Goal: Task Accomplishment & Management: Manage account settings

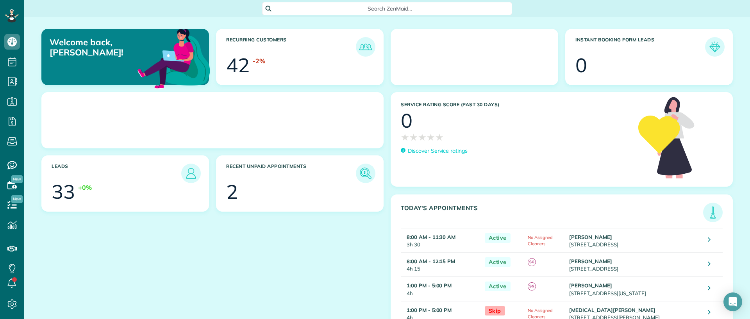
scroll to position [4, 4]
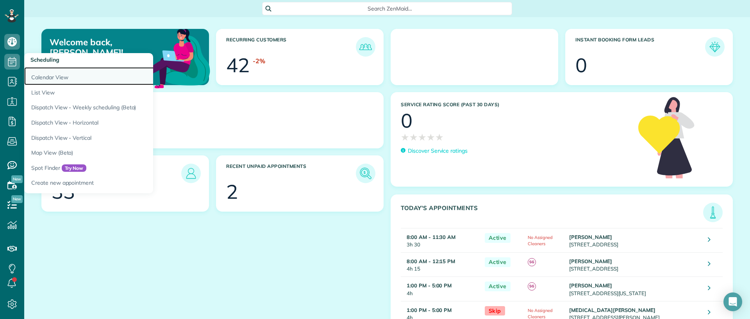
click at [46, 73] on link "Calendar View" at bounding box center [121, 76] width 195 height 18
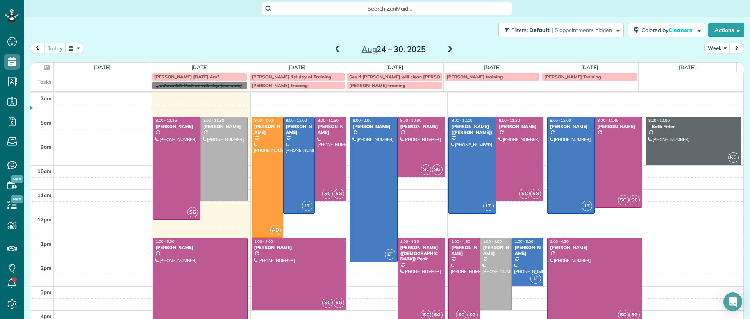
scroll to position [38, 0]
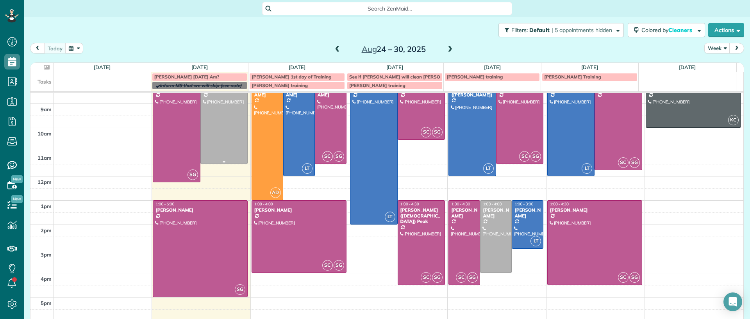
click at [216, 119] on div at bounding box center [224, 122] width 47 height 84
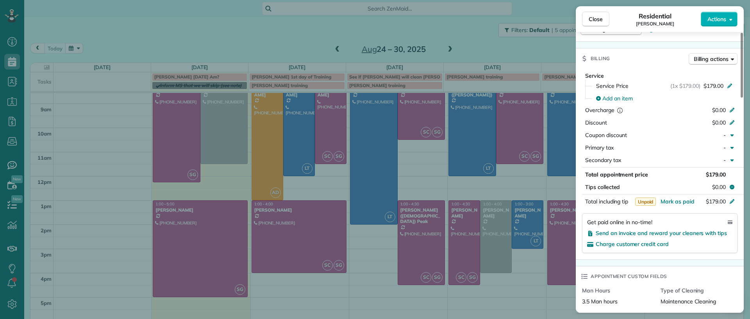
scroll to position [297, 0]
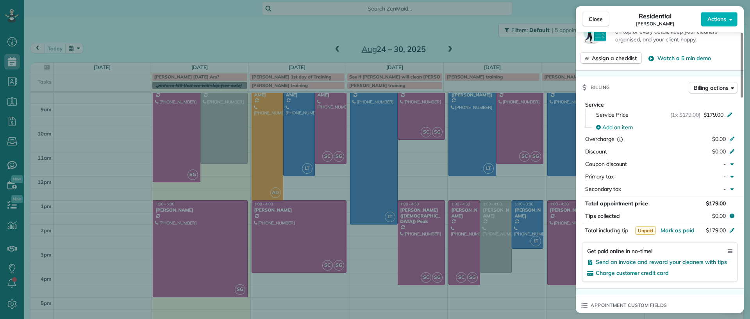
click at [179, 52] on div "Close Residential Imani Holmes Actions Status Active Imani Holmes · Open profil…" at bounding box center [375, 159] width 750 height 319
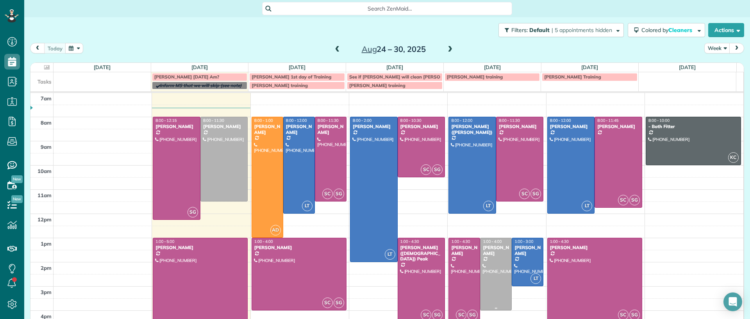
click at [481, 273] on div at bounding box center [496, 274] width 31 height 72
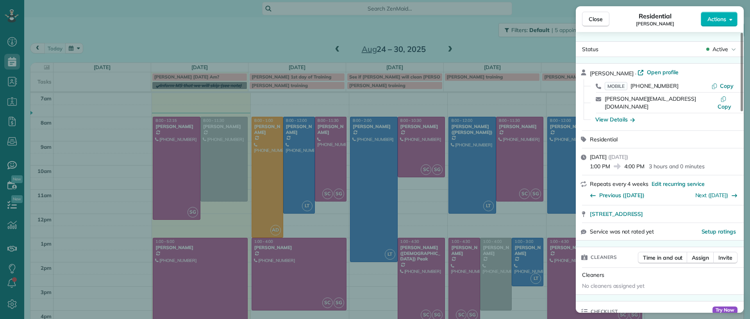
click at [83, 182] on div "Close Residential Peggy Partridge Actions Status Active Peggy Partridge · Open …" at bounding box center [375, 159] width 750 height 319
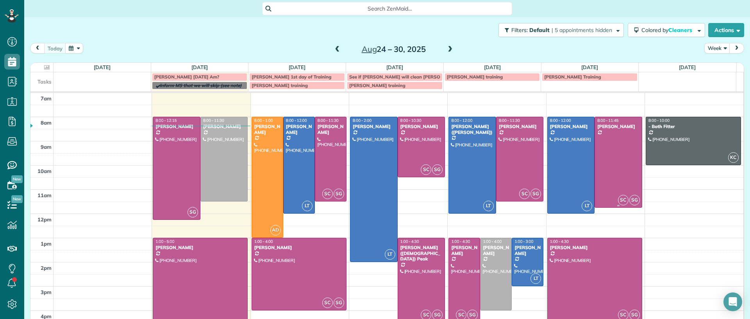
click at [613, 141] on div at bounding box center [618, 162] width 47 height 90
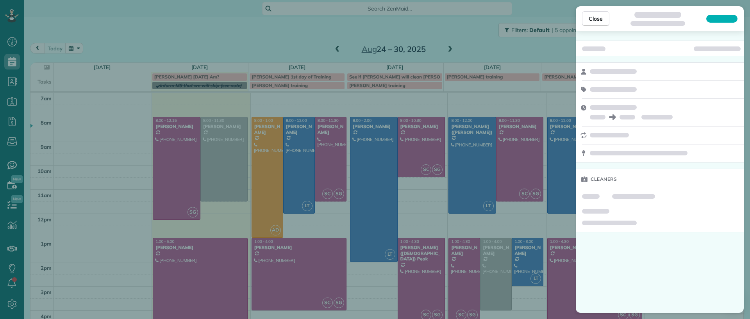
click at [726, 18] on div at bounding box center [721, 19] width 31 height 8
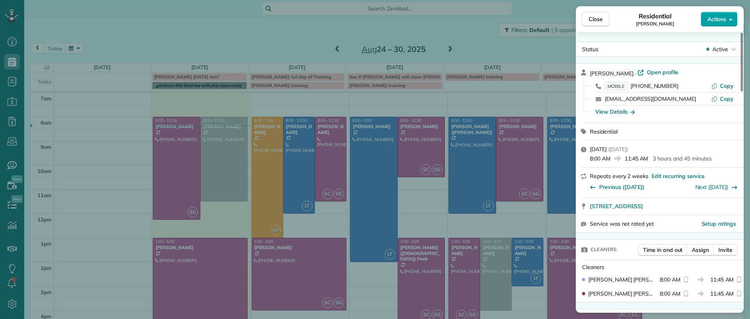
click at [722, 22] on span "Actions" at bounding box center [717, 19] width 19 height 8
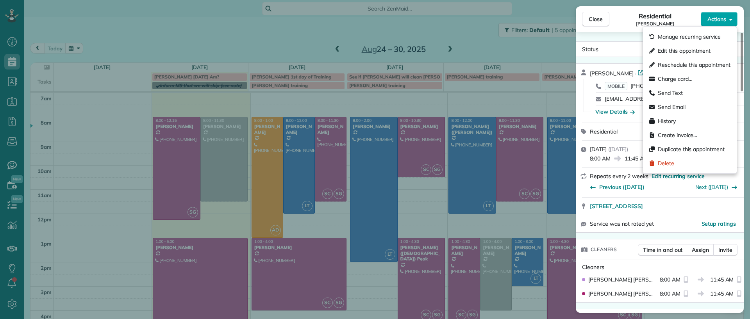
click at [722, 22] on span "Actions" at bounding box center [717, 19] width 19 height 8
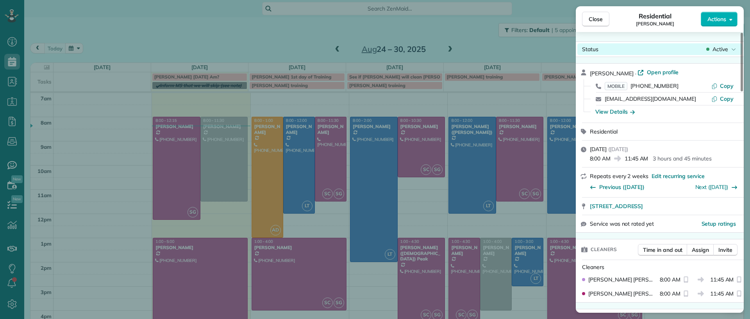
click at [721, 50] on span "Active" at bounding box center [721, 49] width 16 height 8
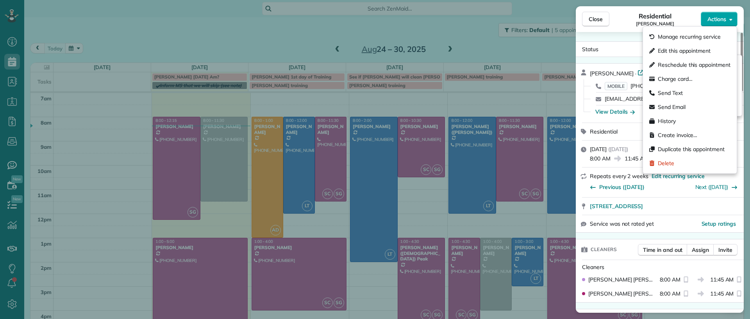
click at [716, 16] on span "Actions" at bounding box center [717, 19] width 19 height 8
click at [638, 75] on link "Open profile" at bounding box center [658, 72] width 41 height 8
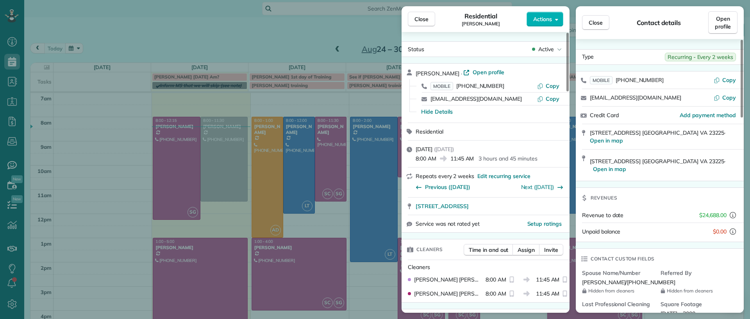
click at [136, 158] on div "Close Residential Jill McCormack Actions Status Active Jill McCormack · Open pr…" at bounding box center [375, 159] width 750 height 319
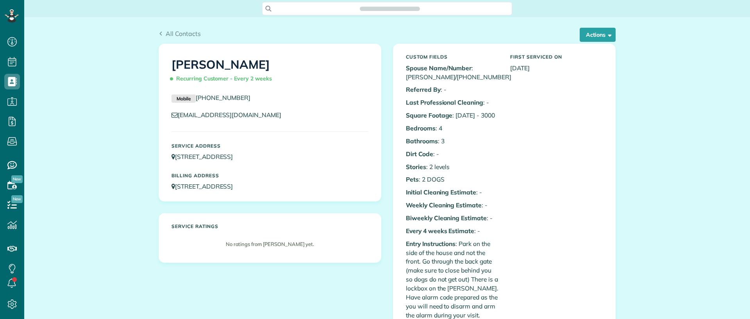
scroll to position [4, 4]
click at [588, 30] on button "Actions" at bounding box center [598, 35] width 36 height 14
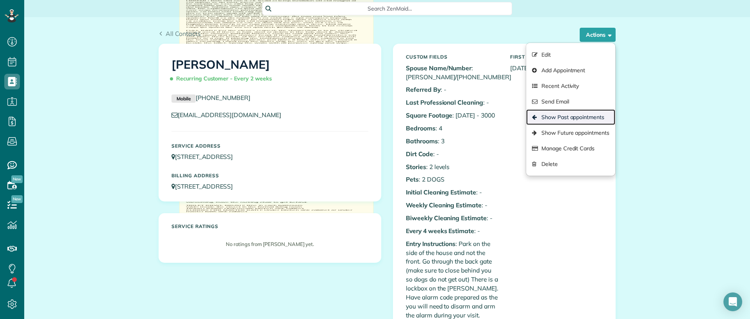
click at [576, 120] on link "Show Past appointments" at bounding box center [570, 117] width 89 height 16
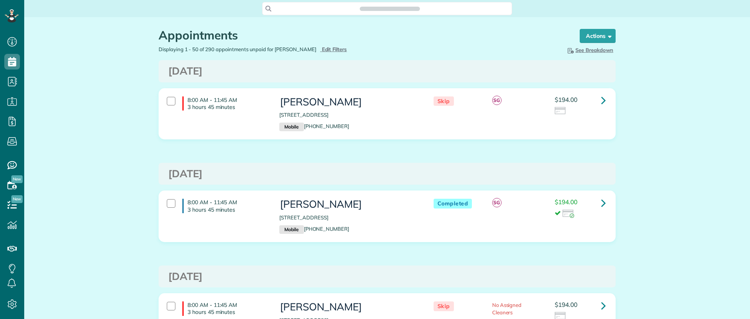
scroll to position [319, 24]
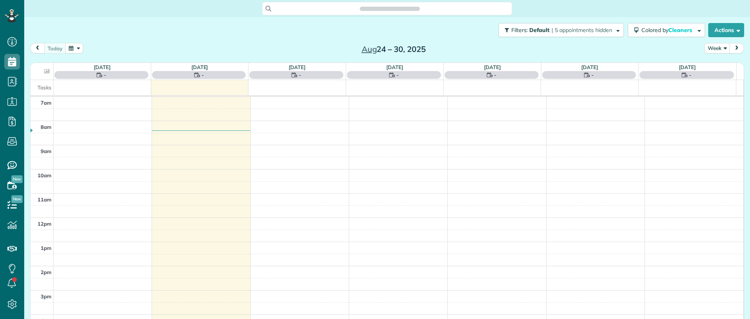
scroll to position [4, 4]
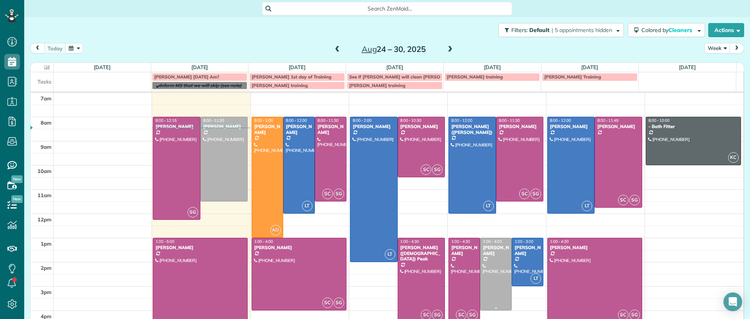
click at [488, 279] on div at bounding box center [496, 274] width 31 height 72
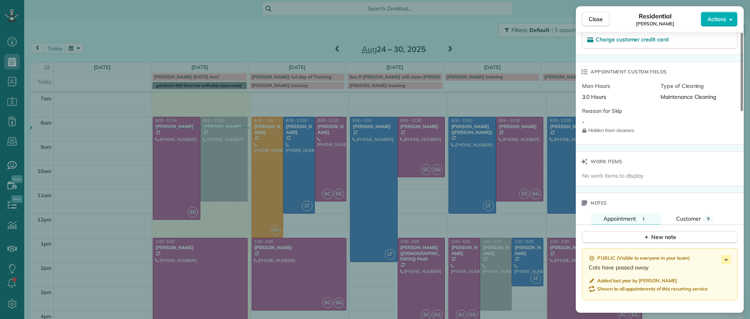
scroll to position [588, 0]
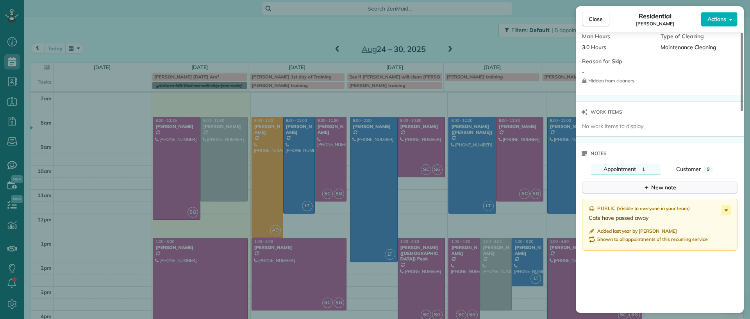
click at [654, 184] on div "New note" at bounding box center [660, 188] width 33 height 8
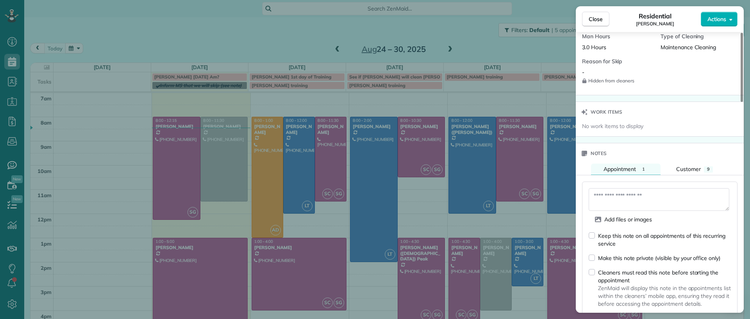
click at [599, 232] on div "Keep this note on all appointments of this recurring service" at bounding box center [664, 240] width 133 height 16
click at [594, 254] on div "Make this note private (visible by your office only)" at bounding box center [655, 258] width 132 height 8
click at [633, 191] on textarea at bounding box center [659, 199] width 141 height 23
type textarea "*"
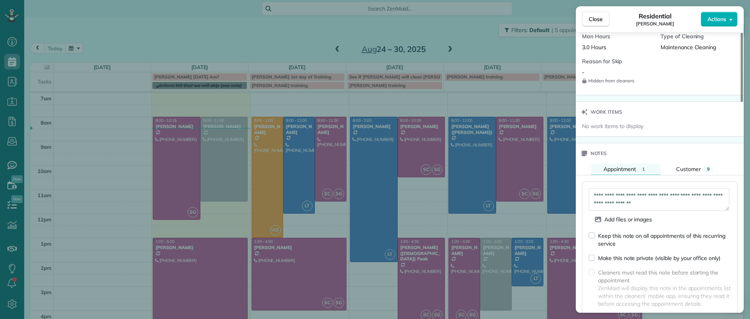
click at [689, 196] on textarea "**********" at bounding box center [659, 199] width 141 height 23
click at [653, 196] on textarea "**********" at bounding box center [659, 199] width 141 height 23
type textarea "**********"
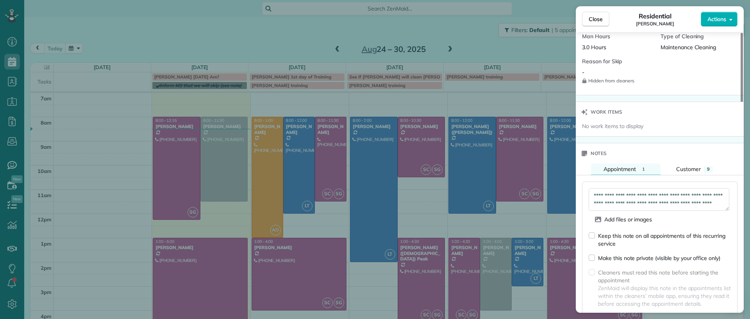
click at [722, 316] on span "Save" at bounding box center [719, 320] width 13 height 8
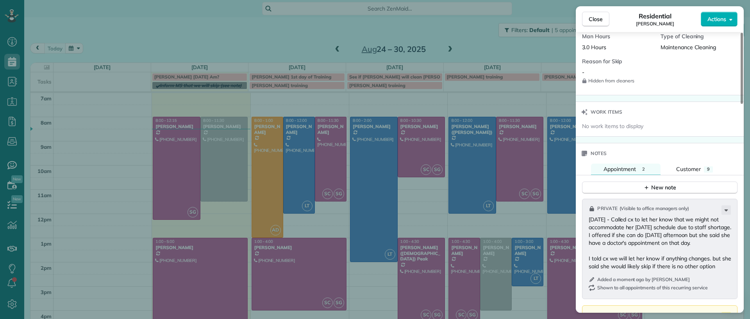
click at [720, 205] on div "Private ( Visible to office managers only ) 08/22/25 - Called cx to let her kno…" at bounding box center [660, 249] width 156 height 100
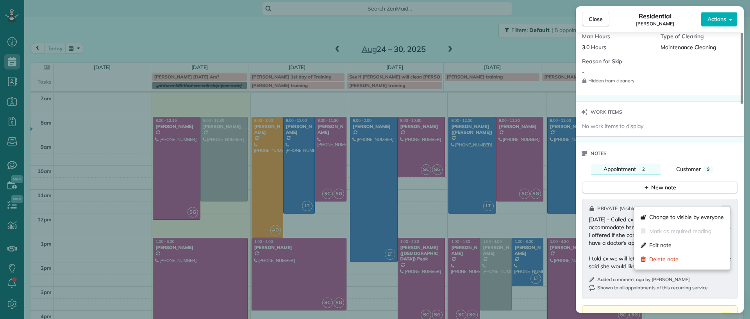
click at [722, 206] on icon at bounding box center [726, 210] width 9 height 9
click at [669, 248] on span "Edit note" at bounding box center [660, 245] width 22 height 8
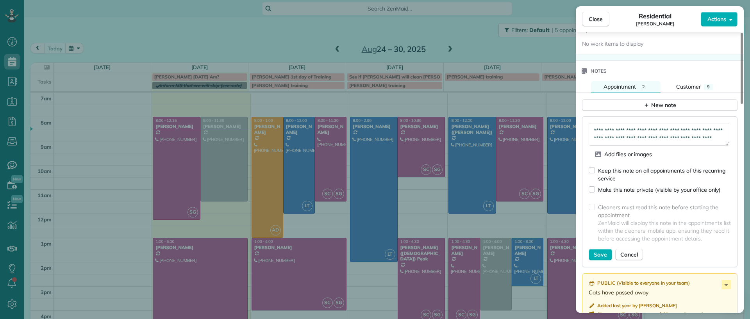
scroll to position [685, 0]
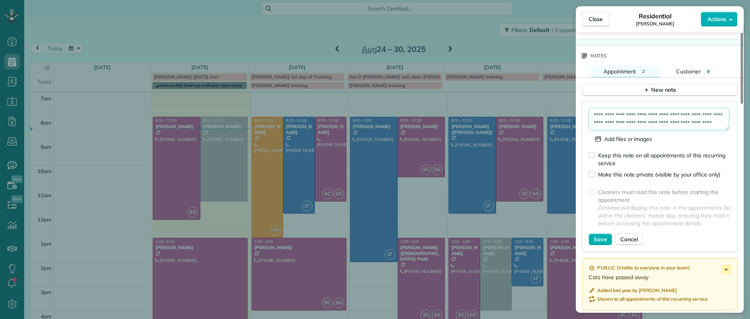
click at [648, 118] on textarea "**********" at bounding box center [659, 119] width 141 height 23
type textarea "**********"
click at [603, 236] on span "Save" at bounding box center [600, 240] width 13 height 8
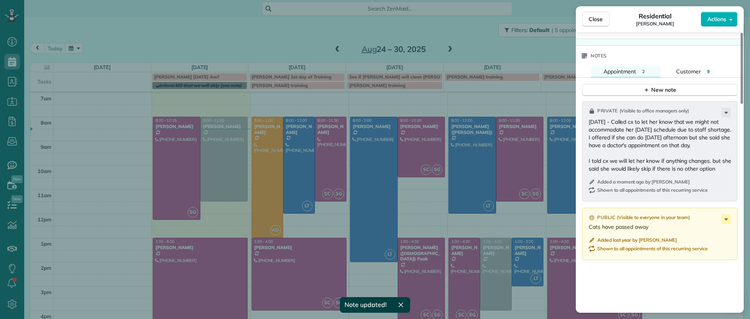
click at [325, 47] on div "Close Residential Peggy Partridge Actions Status Active Peggy Partridge · Open …" at bounding box center [375, 159] width 750 height 319
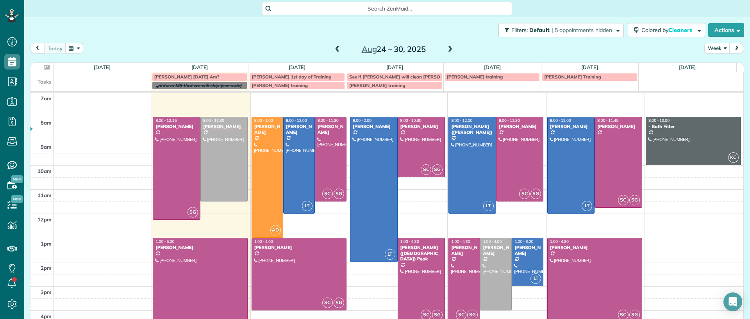
click at [337, 50] on span at bounding box center [337, 49] width 9 height 7
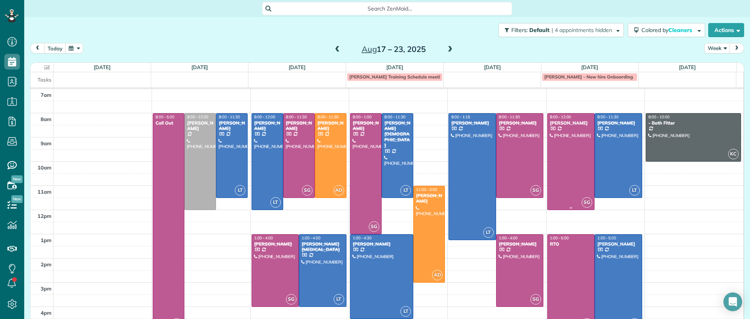
click at [556, 159] on div at bounding box center [571, 162] width 47 height 96
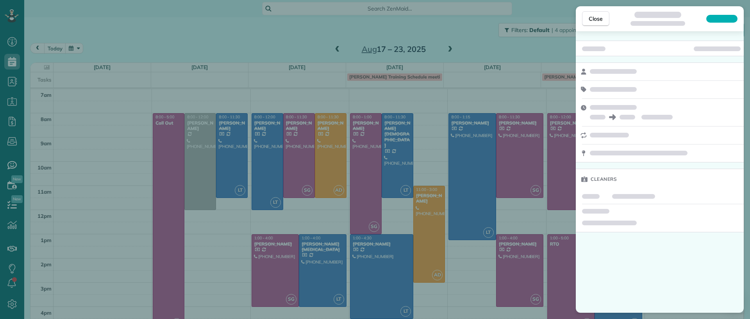
click at [708, 52] on div at bounding box center [660, 49] width 168 height 16
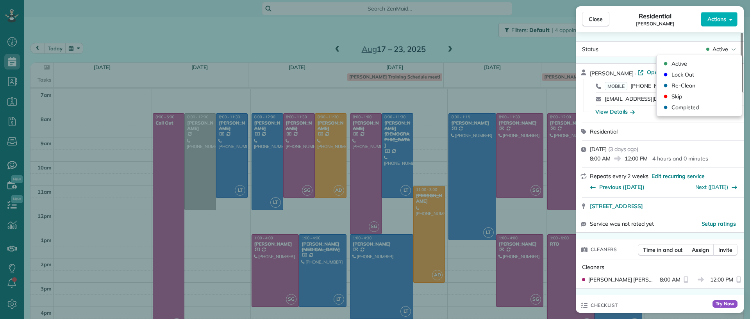
click at [707, 52] on icon at bounding box center [707, 49] width 3 height 8
click at [683, 105] on span "Completed" at bounding box center [685, 108] width 27 height 8
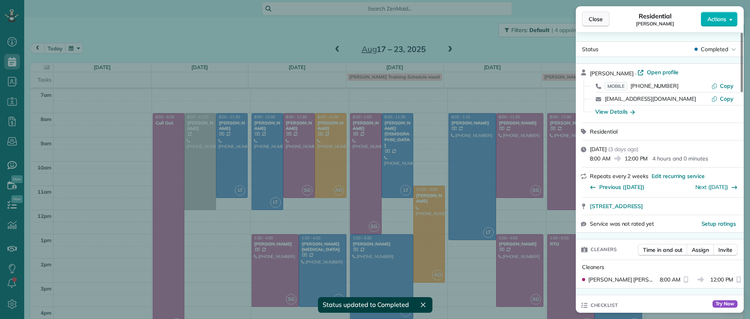
click at [599, 23] on span "Close" at bounding box center [596, 19] width 14 height 8
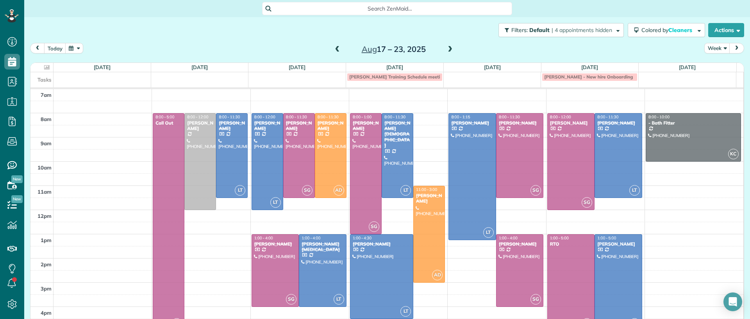
click at [619, 124] on td at bounding box center [399, 119] width 690 height 12
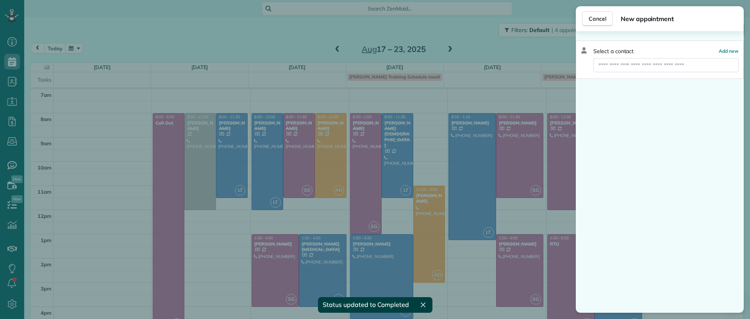
click at [474, 54] on div "Cancel New appointment Select a contact Add new" at bounding box center [375, 159] width 750 height 319
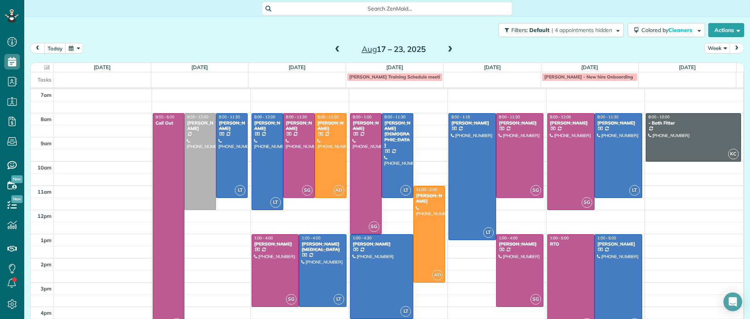
click at [608, 262] on div at bounding box center [618, 283] width 47 height 96
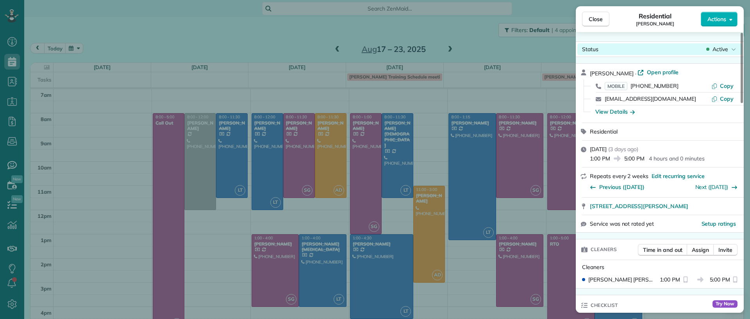
click at [727, 54] on div "Status Active" at bounding box center [660, 49] width 165 height 12
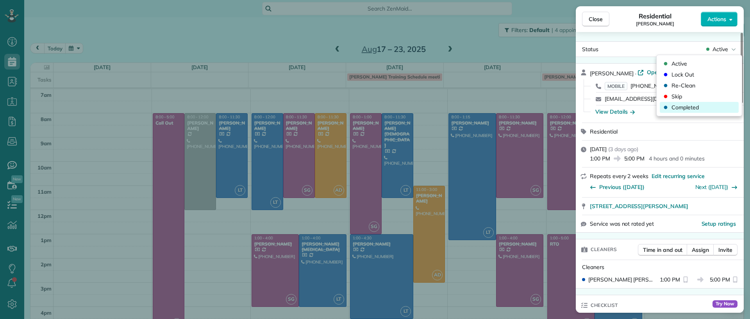
click at [695, 104] on span "Completed" at bounding box center [685, 108] width 27 height 8
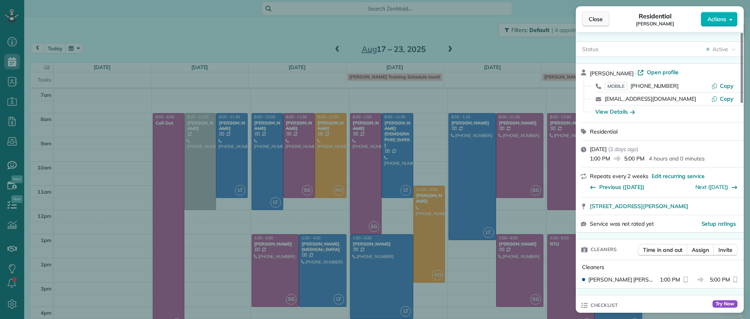
click at [598, 23] on span "Close" at bounding box center [596, 19] width 14 height 8
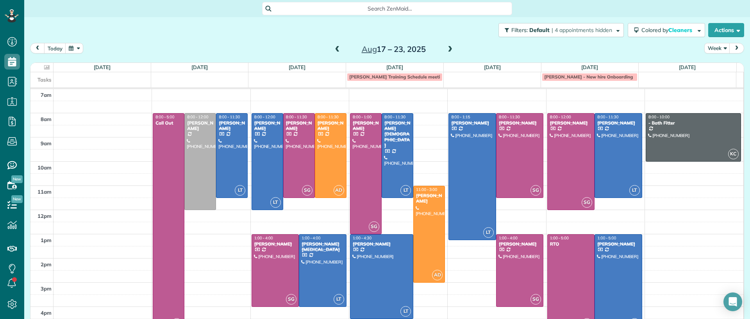
click at [446, 48] on span at bounding box center [450, 49] width 9 height 7
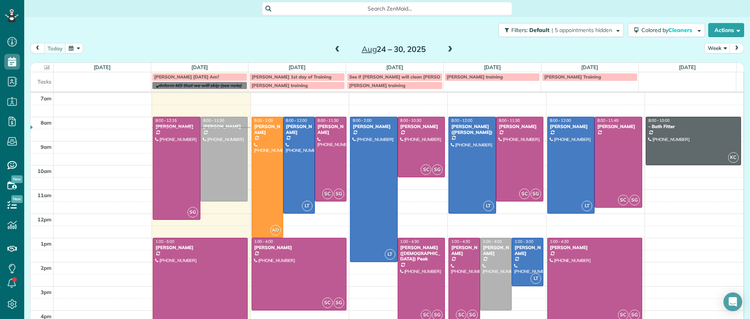
click at [206, 78] on div "Partridge Tuesday Am?" at bounding box center [199, 76] width 91 height 5
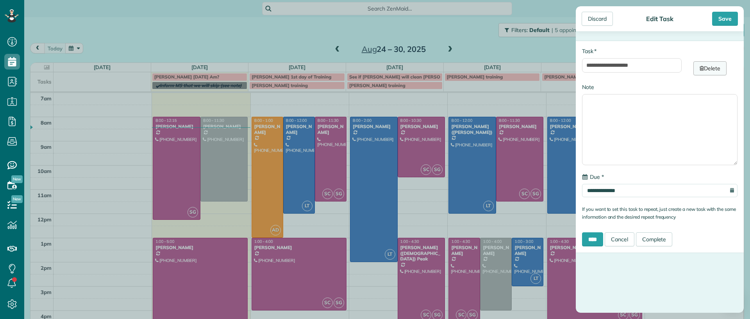
click at [710, 72] on link "Delete" at bounding box center [710, 68] width 33 height 14
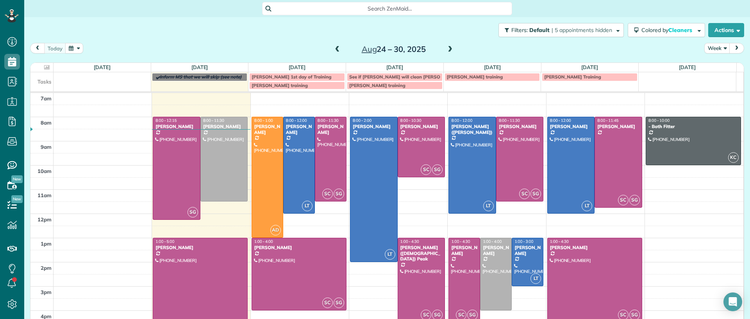
click at [446, 50] on span at bounding box center [450, 49] width 9 height 7
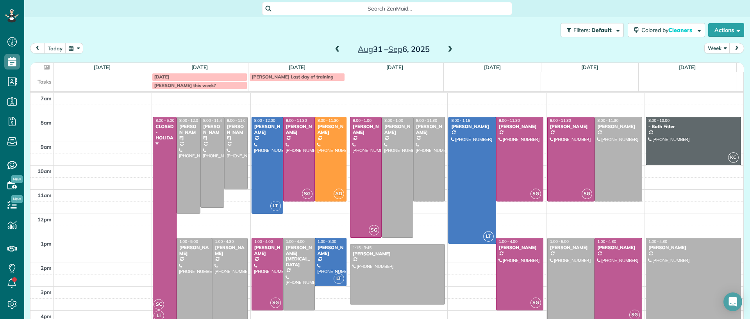
click at [448, 50] on span at bounding box center [450, 49] width 9 height 7
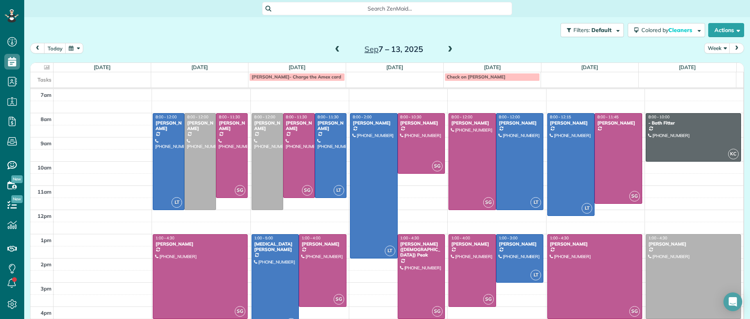
click at [335, 48] on span at bounding box center [337, 49] width 9 height 7
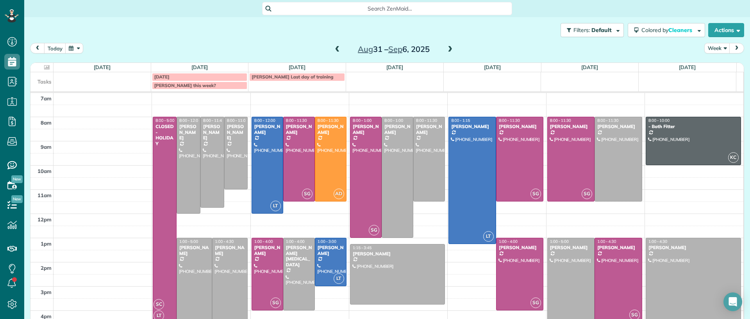
click at [333, 53] on span at bounding box center [337, 49] width 9 height 7
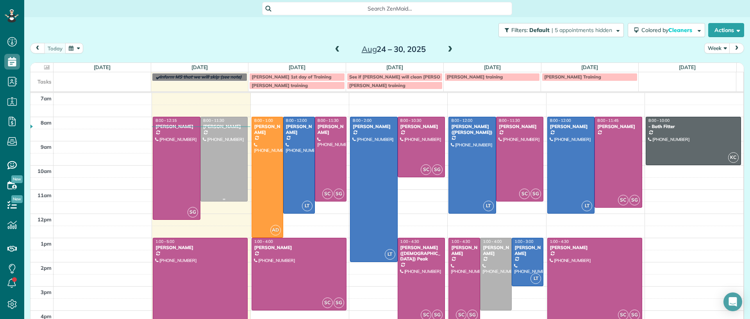
click at [219, 190] on div at bounding box center [224, 159] width 47 height 84
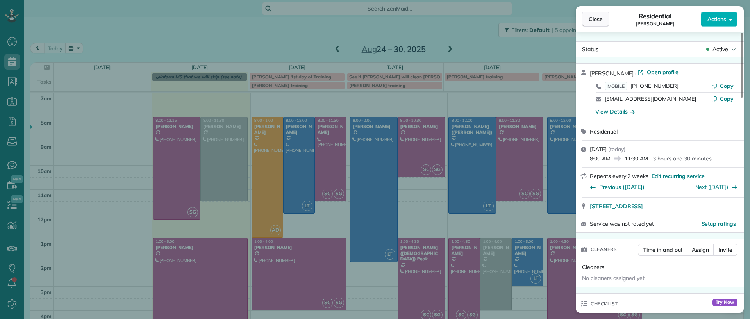
click at [603, 18] on button "Close" at bounding box center [595, 19] width 27 height 15
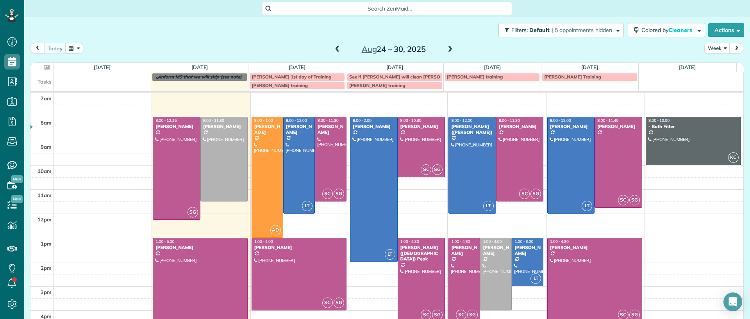
click at [295, 180] on div at bounding box center [299, 165] width 31 height 96
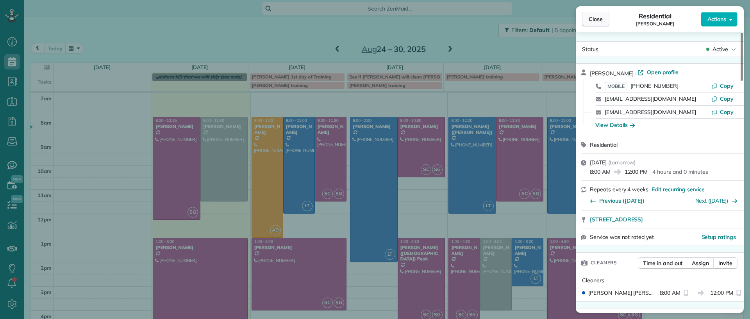
click at [593, 24] on button "Close" at bounding box center [595, 19] width 27 height 15
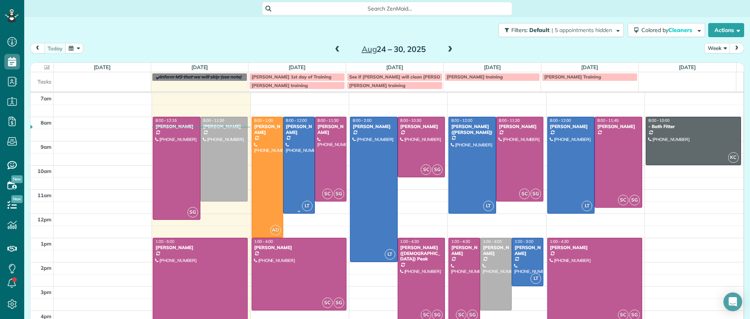
click at [298, 173] on div at bounding box center [299, 165] width 31 height 96
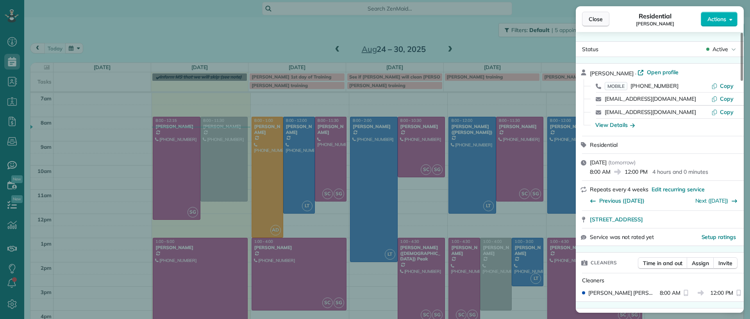
click at [594, 23] on button "Close" at bounding box center [595, 19] width 27 height 15
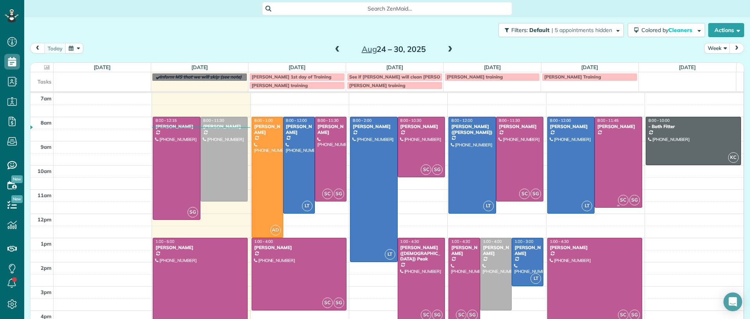
click at [621, 164] on div at bounding box center [618, 162] width 47 height 90
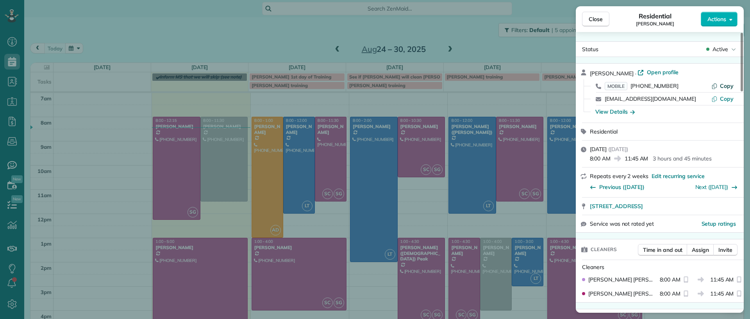
click at [726, 88] on span "Copy" at bounding box center [727, 85] width 14 height 7
click at [599, 17] on span "Close" at bounding box center [596, 19] width 14 height 8
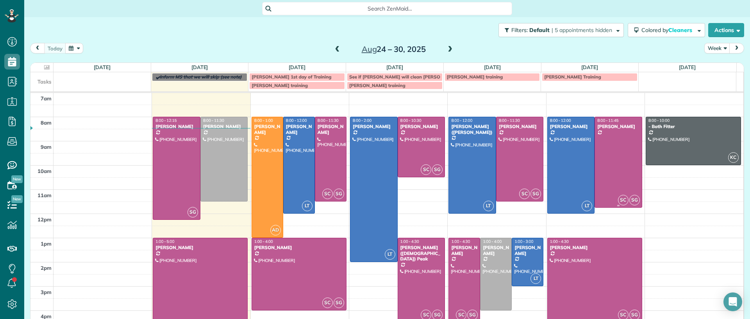
click at [598, 175] on div at bounding box center [618, 162] width 47 height 90
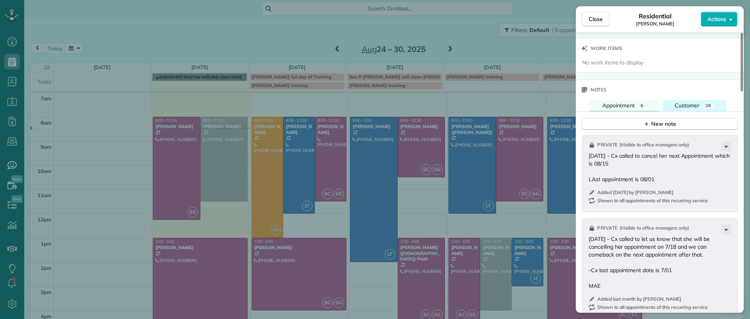
scroll to position [589, 0]
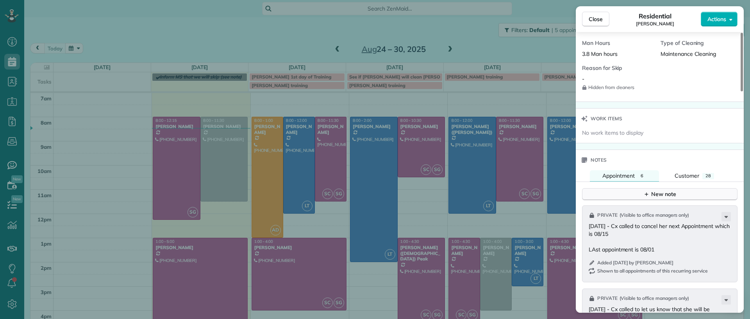
click at [662, 193] on div "New note" at bounding box center [660, 194] width 33 height 8
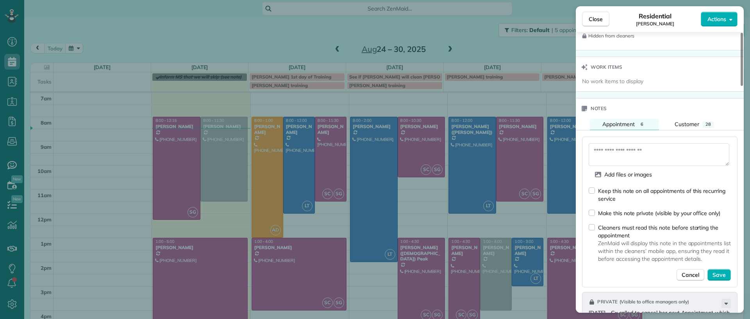
scroll to position [687, 0]
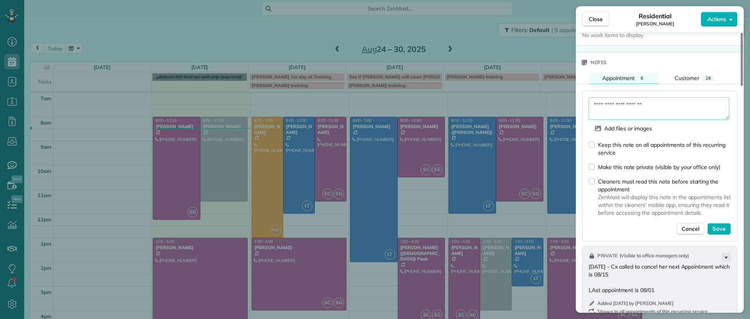
click at [630, 102] on textarea at bounding box center [659, 108] width 141 height 23
click at [595, 163] on div "Make this note private (visible by your office only)" at bounding box center [655, 167] width 132 height 8
click at [612, 103] on textarea at bounding box center [659, 108] width 141 height 23
click at [601, 23] on button "Close" at bounding box center [595, 19] width 27 height 15
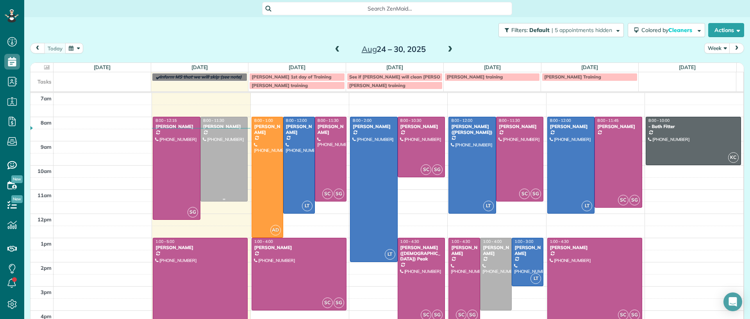
click at [221, 172] on div at bounding box center [224, 159] width 47 height 84
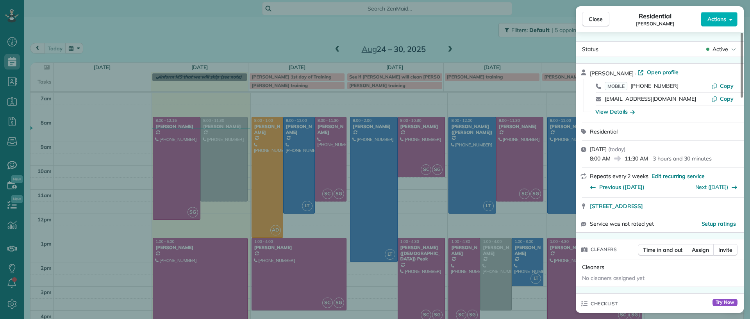
click at [726, 80] on div "MOBILE (804) 245-9696 Copy" at bounding box center [664, 86] width 149 height 13
click at [728, 83] on span "Copy" at bounding box center [727, 85] width 14 height 7
click at [463, 56] on div "Close Residential Imani Holmes Actions Status Active Imani Holmes · Open profil…" at bounding box center [375, 159] width 750 height 319
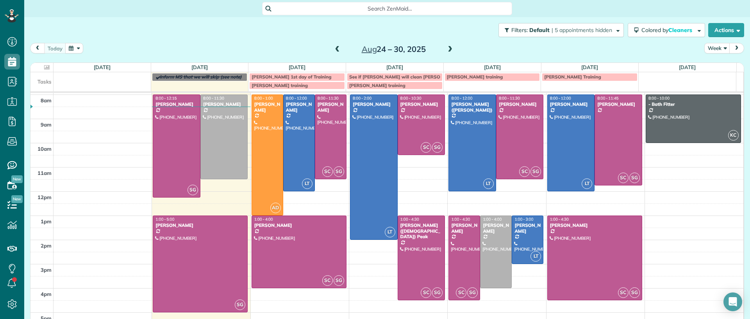
scroll to position [38, 0]
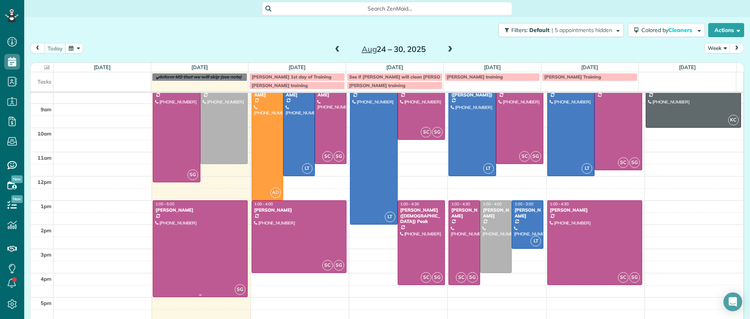
click at [210, 259] on div at bounding box center [200, 249] width 94 height 96
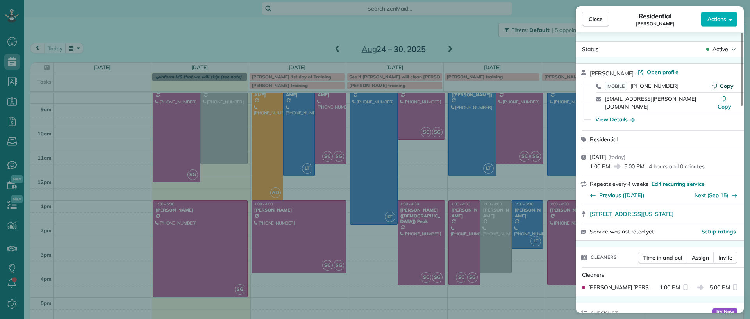
click at [724, 86] on span "Copy" at bounding box center [727, 85] width 14 height 7
click at [195, 249] on div "Close Residential Emma Arata Actions Status Active Emma Arata · Open profile MO…" at bounding box center [375, 159] width 750 height 319
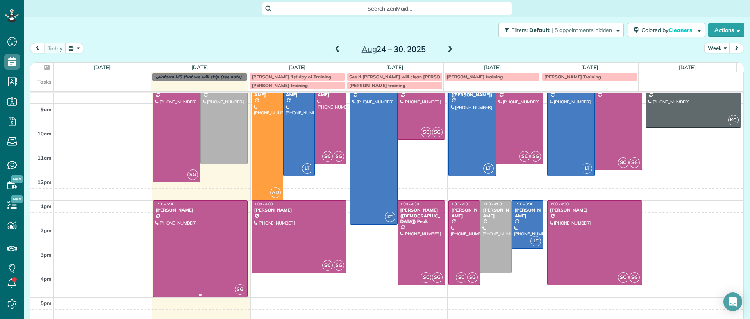
click at [197, 249] on div at bounding box center [200, 249] width 94 height 96
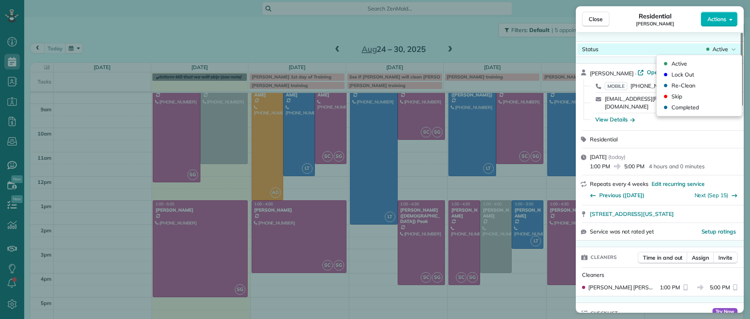
click at [719, 46] on span "Active" at bounding box center [721, 49] width 16 height 8
click at [298, 46] on div "Close Residential Emma Arata Actions Status Active Emma Arata · Open profile MO…" at bounding box center [375, 159] width 750 height 319
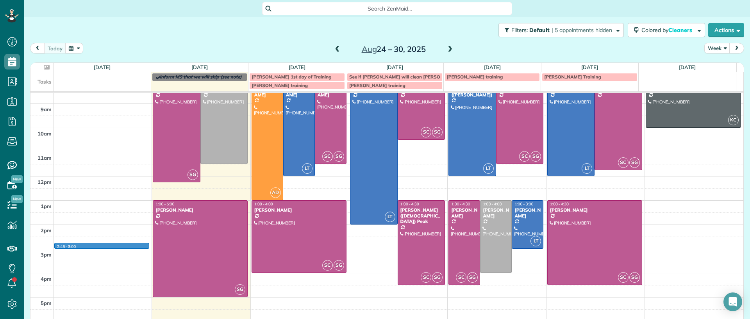
click at [136, 247] on div "7am 8am 9am 10am 11am 12pm 1pm 2pm 3pm 4pm 5pm 2:45 - 3:00 SG 8:00 - 12:15 Laur…" at bounding box center [386, 188] width 713 height 266
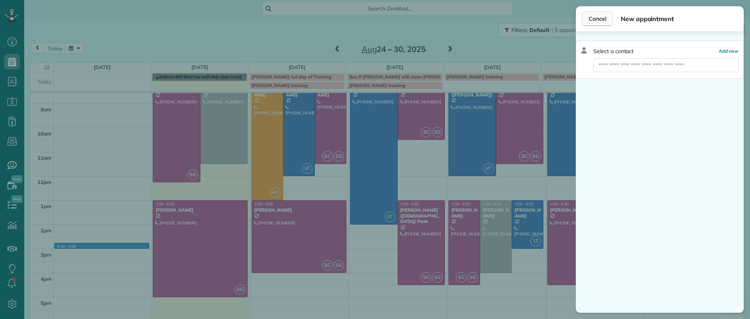
click at [600, 13] on button "Cancel" at bounding box center [597, 18] width 31 height 15
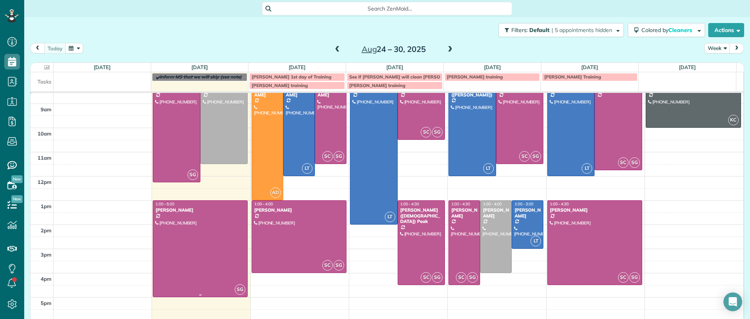
click at [202, 253] on div at bounding box center [200, 249] width 94 height 96
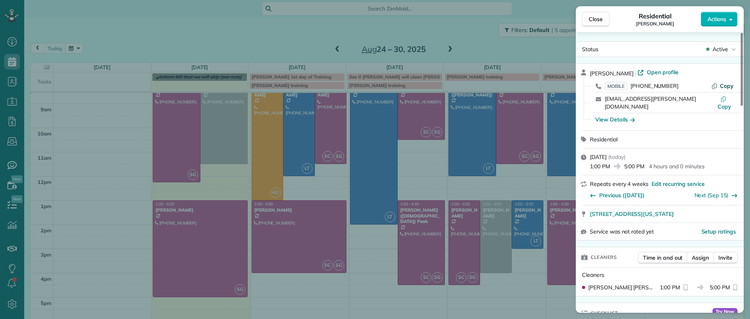
click at [719, 84] on button "Copy" at bounding box center [723, 86] width 22 height 8
click at [217, 245] on div "Close Residential Emma Arata Actions Status Active Emma Arata · Open profile MO…" at bounding box center [375, 159] width 750 height 319
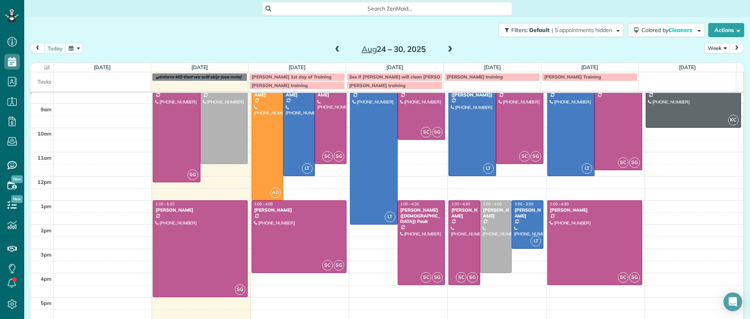
click at [217, 245] on div at bounding box center [200, 249] width 94 height 96
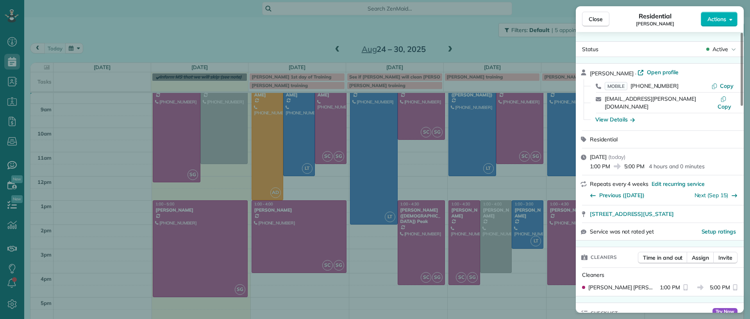
click at [236, 279] on div "Close Residential Emma Arata Actions Status Active Emma Arata · Open profile MO…" at bounding box center [375, 159] width 750 height 319
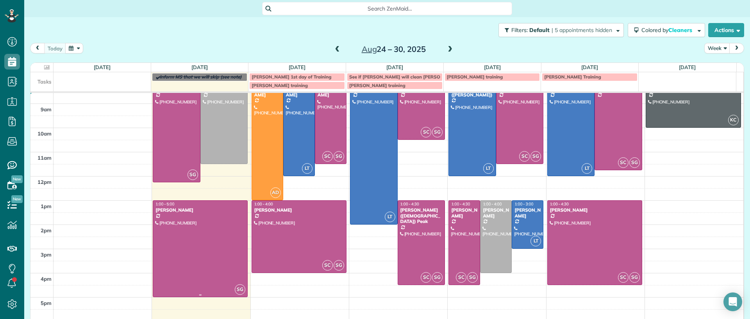
click at [211, 271] on div at bounding box center [200, 249] width 94 height 96
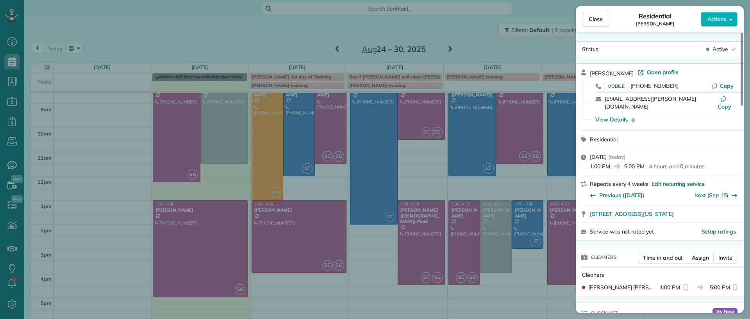
click at [320, 312] on div "Close Residential Emma Arata Actions Status Active Emma Arata · Open profile MO…" at bounding box center [375, 159] width 750 height 319
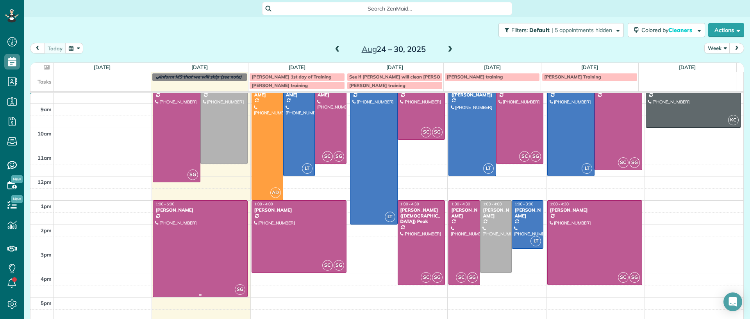
click at [211, 265] on div at bounding box center [200, 249] width 94 height 96
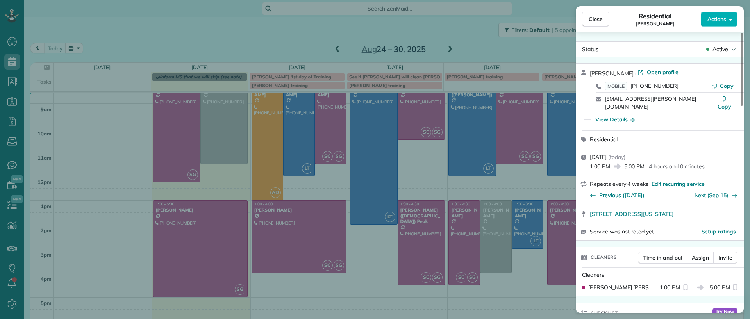
drag, startPoint x: 220, startPoint y: 206, endPoint x: 220, endPoint y: 150, distance: 55.9
click at [220, 204] on div "Close Residential Emma Arata Actions Status Active Emma Arata · Open profile MO…" at bounding box center [375, 159] width 750 height 319
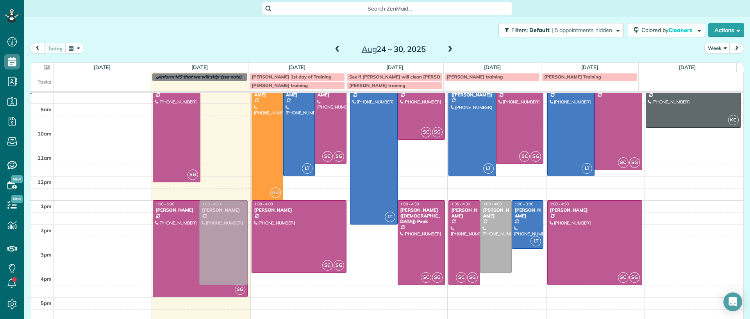
drag, startPoint x: 233, startPoint y: 104, endPoint x: 222, endPoint y: 225, distance: 121.6
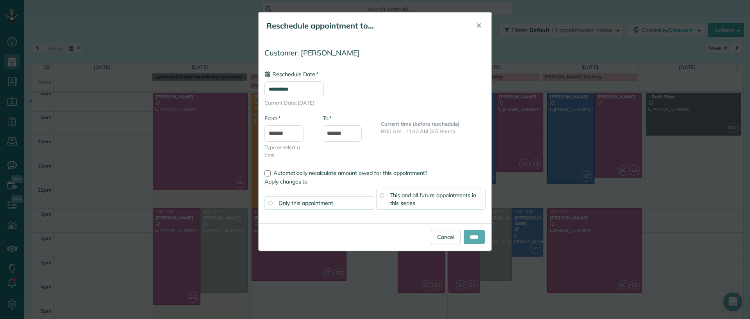
type input "**********"
click at [468, 241] on input "****" at bounding box center [474, 237] width 21 height 14
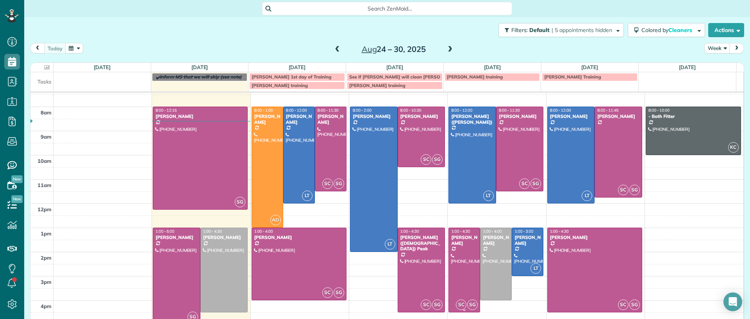
scroll to position [0, 0]
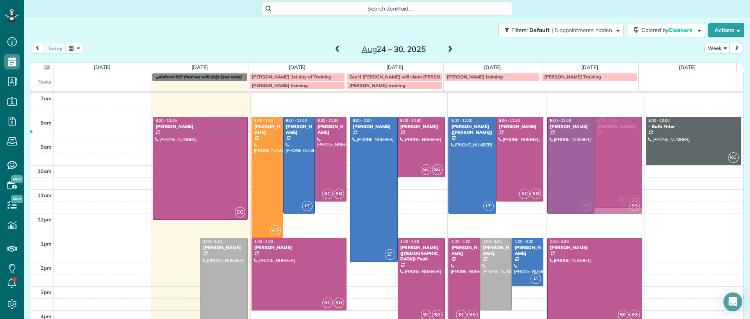
drag, startPoint x: 176, startPoint y: 262, endPoint x: 573, endPoint y: 138, distance: 416.0
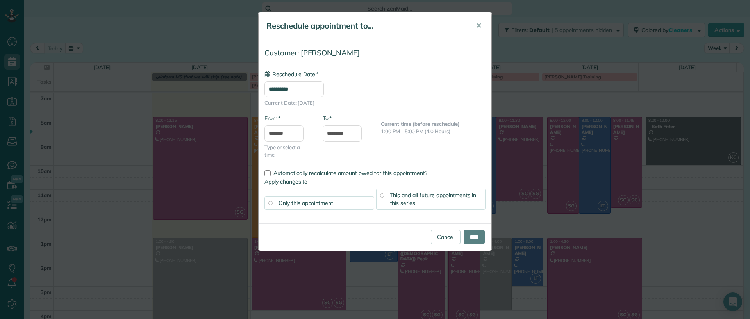
type input "**********"
click at [480, 27] on span "✕" at bounding box center [479, 25] width 6 height 9
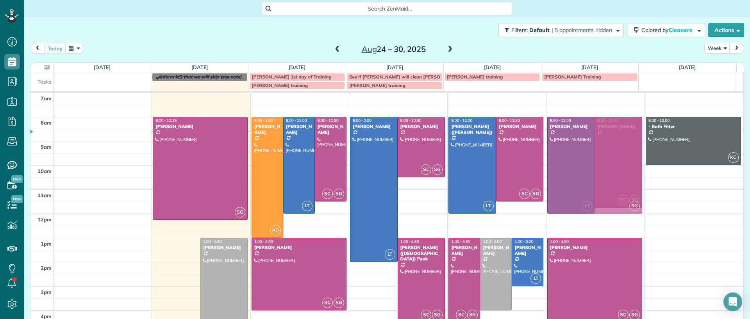
drag, startPoint x: 165, startPoint y: 272, endPoint x: 564, endPoint y: 149, distance: 417.5
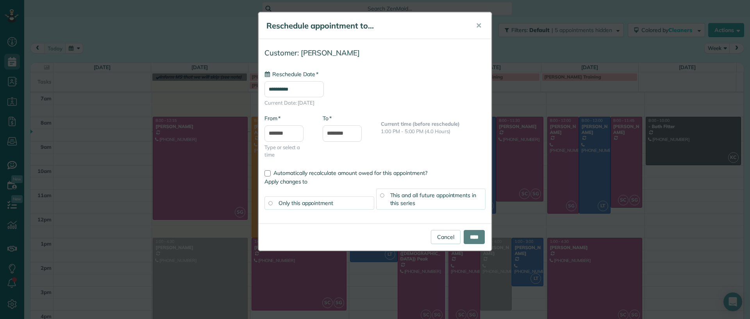
type input "**********"
click at [475, 240] on input "****" at bounding box center [474, 237] width 21 height 14
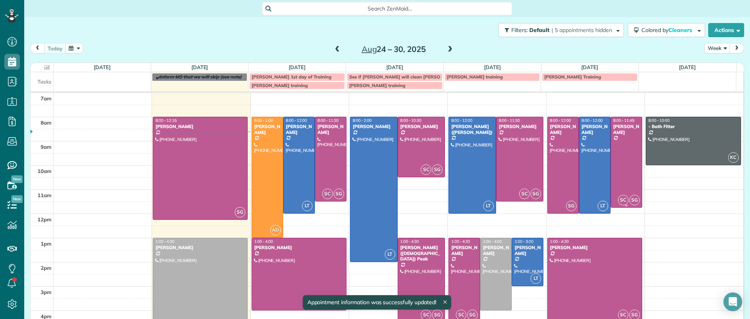
click at [612, 154] on div at bounding box center [626, 162] width 31 height 90
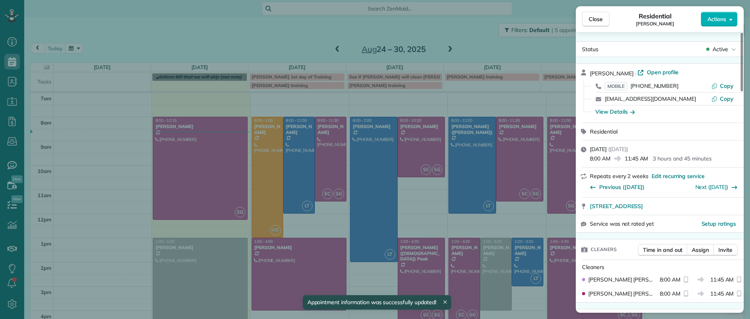
click at [209, 265] on div "Close Residential Jill McCormack Actions Status Active Jill McCormack · Open pr…" at bounding box center [375, 159] width 750 height 319
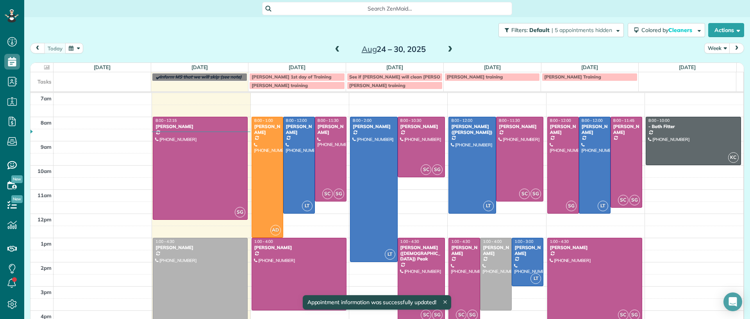
click at [209, 264] on div at bounding box center [200, 280] width 94 height 84
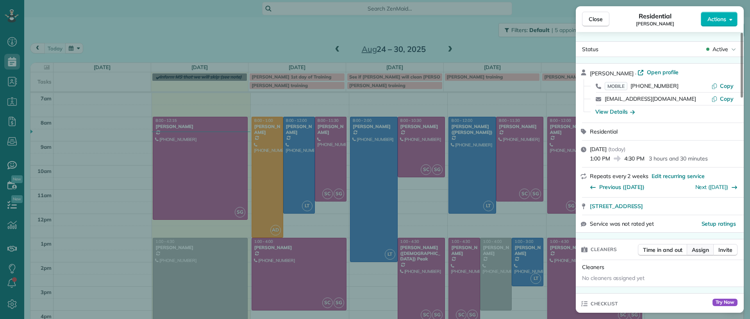
click at [697, 246] on span "Assign" at bounding box center [700, 250] width 17 height 8
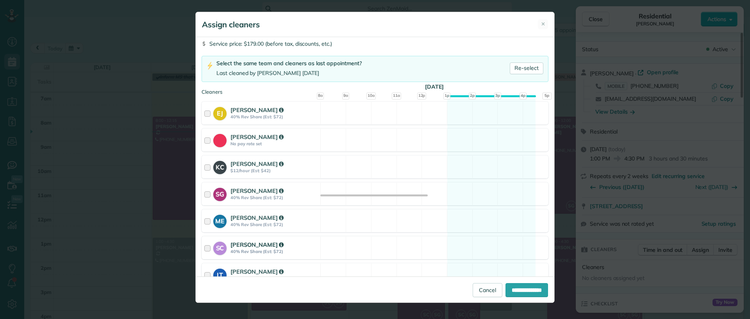
scroll to position [49, 0]
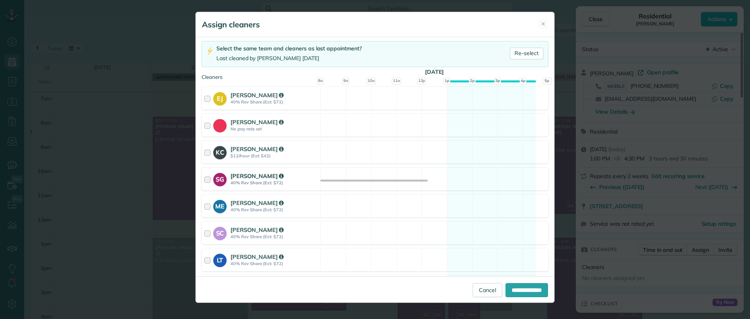
click at [485, 180] on div "SG Sophie Gibbs 40% Rev Share (Est: $72) Available" at bounding box center [375, 179] width 347 height 23
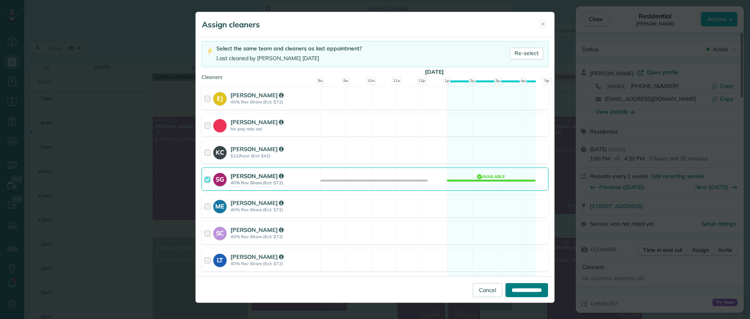
click at [515, 287] on input "**********" at bounding box center [527, 290] width 43 height 14
type input "**********"
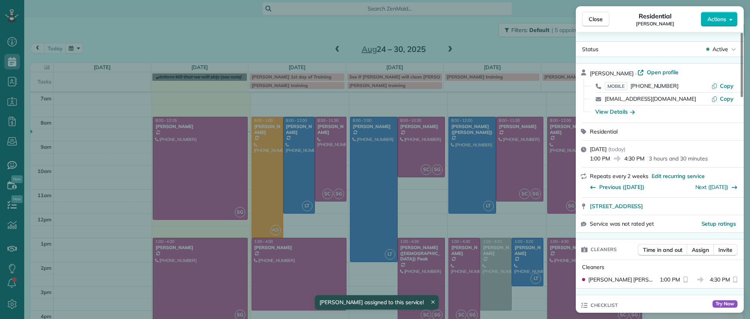
click at [107, 150] on div "Close Residential Imani Holmes Actions Status Active Imani Holmes · Open profil…" at bounding box center [375, 159] width 750 height 319
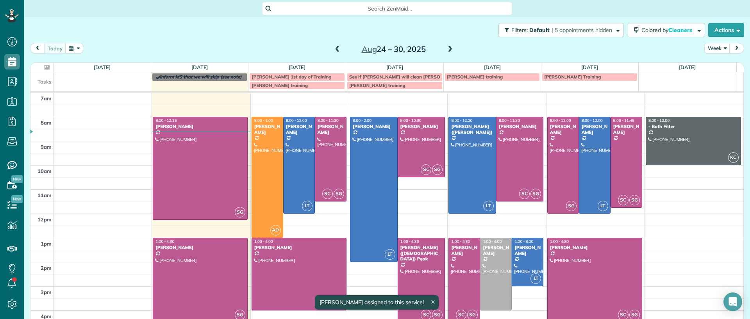
click at [611, 135] on div at bounding box center [626, 162] width 31 height 90
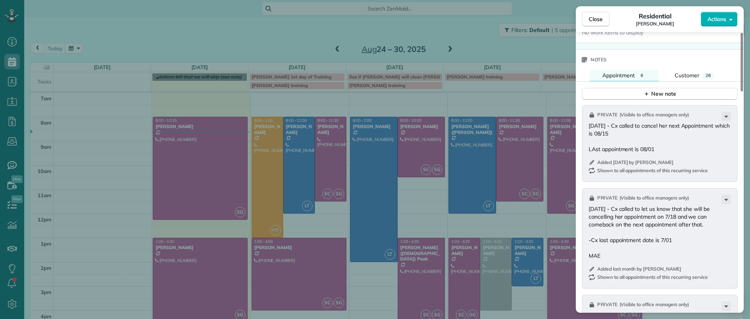
scroll to position [637, 0]
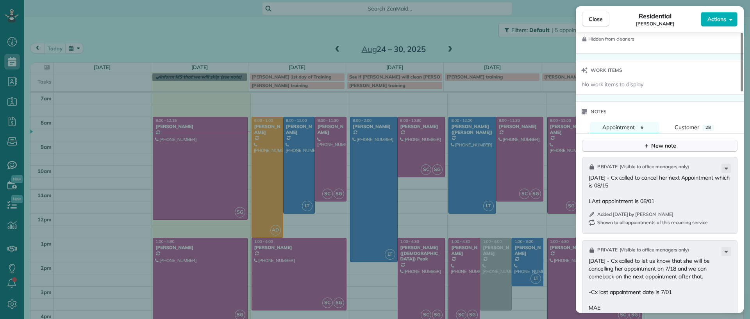
click at [663, 148] on div "New note" at bounding box center [660, 146] width 33 height 8
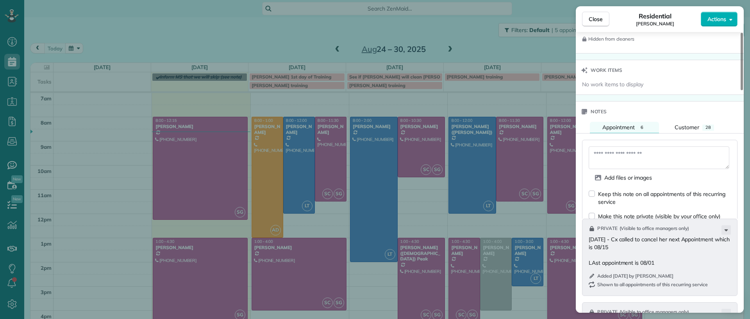
click at [661, 147] on textarea at bounding box center [659, 158] width 141 height 23
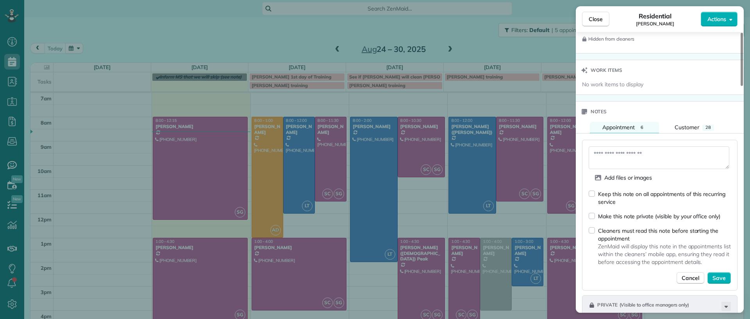
click at [592, 212] on div "Make this note private (visible by your office only)" at bounding box center [655, 216] width 132 height 8
click at [613, 152] on textarea at bounding box center [659, 158] width 141 height 23
click at [636, 152] on textarea at bounding box center [659, 158] width 141 height 23
type textarea "**********"
click at [628, 154] on textarea "**********" at bounding box center [659, 158] width 141 height 23
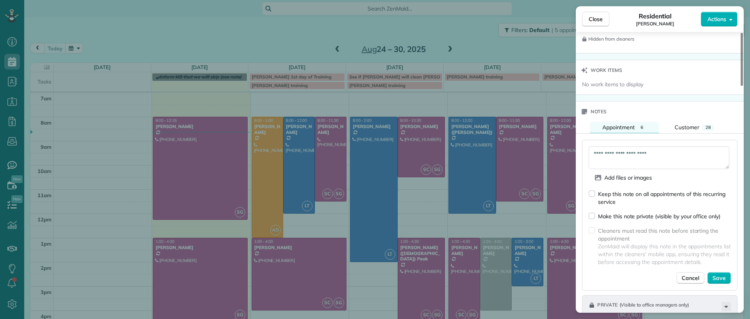
click at [628, 154] on textarea "**********" at bounding box center [659, 158] width 141 height 23
drag, startPoint x: 591, startPoint y: 16, endPoint x: 750, endPoint y: 229, distance: 265.5
click at [591, 16] on span "Close" at bounding box center [596, 19] width 14 height 8
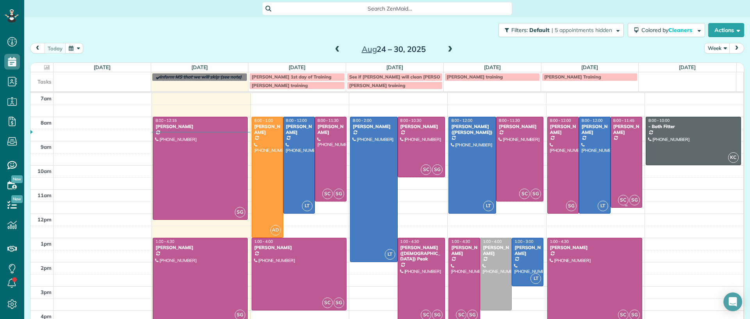
click at [620, 159] on div at bounding box center [626, 162] width 31 height 90
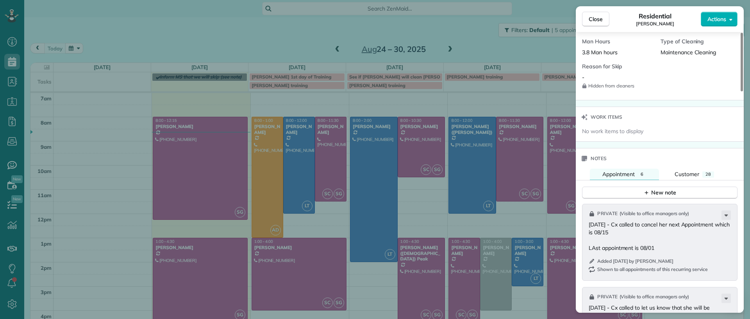
scroll to position [589, 0]
click at [665, 193] on div "New note" at bounding box center [660, 194] width 33 height 8
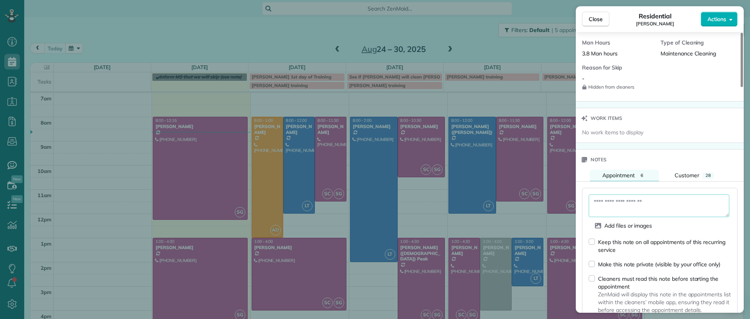
click at [642, 206] on textarea at bounding box center [659, 206] width 141 height 23
paste textarea "**********"
drag, startPoint x: 594, startPoint y: 268, endPoint x: 639, endPoint y: 237, distance: 55.3
click at [594, 268] on div "Keep this note on all appointments of this recurring service Make this note pri…" at bounding box center [660, 285] width 142 height 94
click at [674, 206] on textarea "**********" at bounding box center [659, 206] width 141 height 23
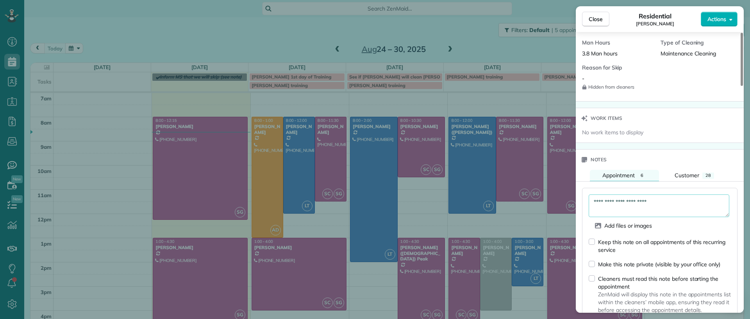
click at [594, 260] on div "Make this note private (visible by your office only)" at bounding box center [655, 264] width 132 height 8
click at [657, 201] on textarea "**********" at bounding box center [659, 206] width 141 height 23
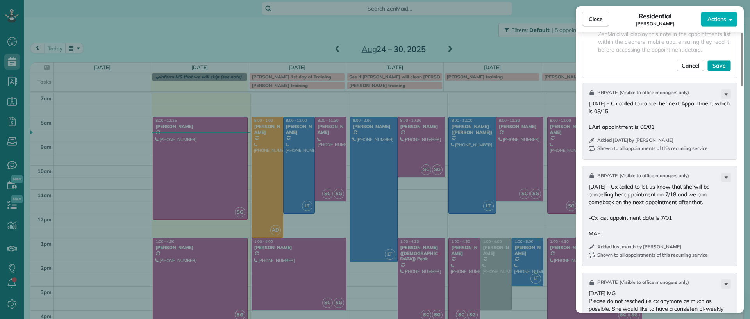
scroll to position [833, 0]
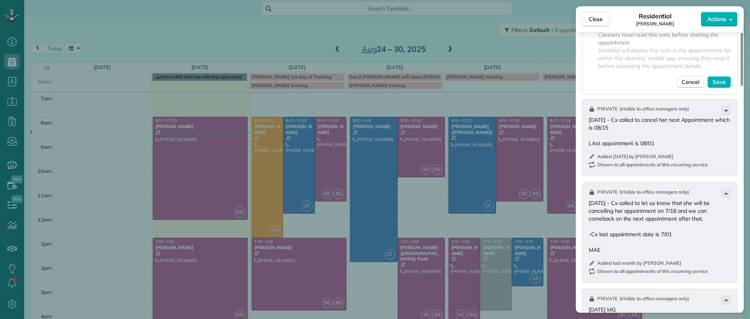
type textarea "**********"
click at [719, 75] on div "Keep this note on all appointments of this recurring service Make this note pri…" at bounding box center [660, 41] width 142 height 94
click at [719, 78] on span "Save" at bounding box center [719, 82] width 13 height 8
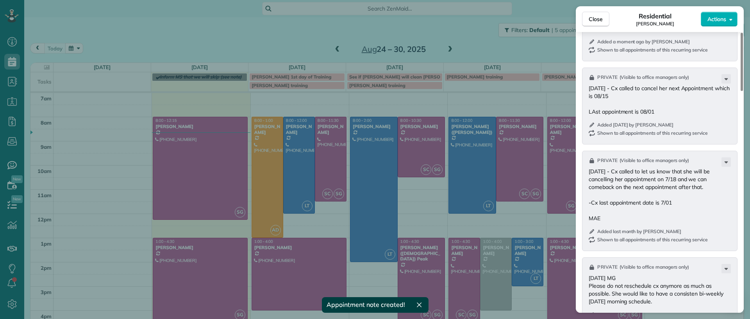
click at [555, 100] on div "Close Residential Jill McCormack Actions Status Active Jill McCormack · Open pr…" at bounding box center [375, 159] width 750 height 319
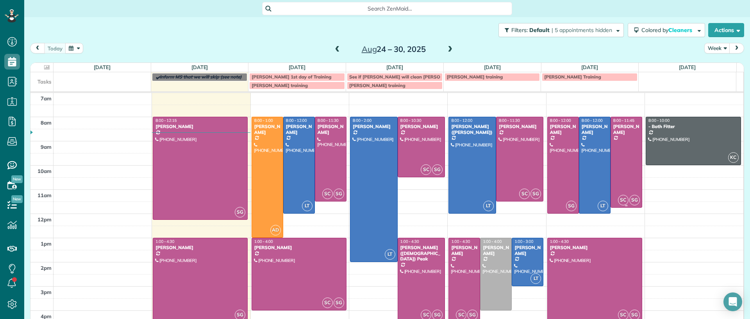
click at [611, 136] on div at bounding box center [626, 162] width 31 height 90
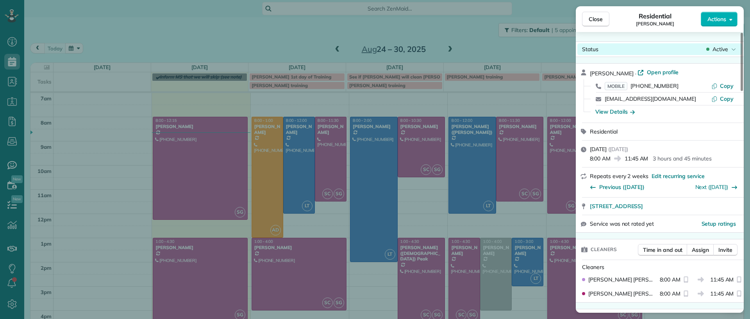
click at [730, 48] on div "Active" at bounding box center [721, 49] width 33 height 8
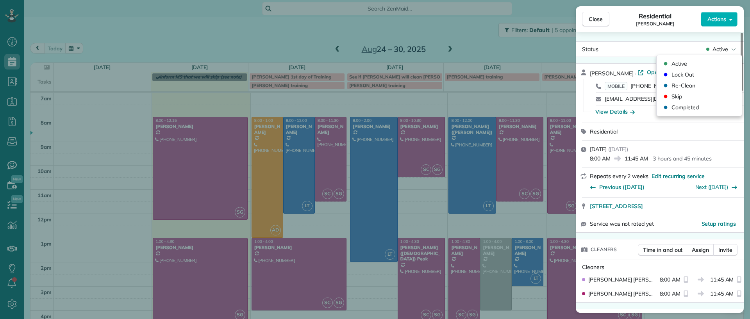
drag, startPoint x: 680, startPoint y: 99, endPoint x: 702, endPoint y: 96, distance: 22.1
click at [680, 99] on span "Skip" at bounding box center [677, 97] width 11 height 8
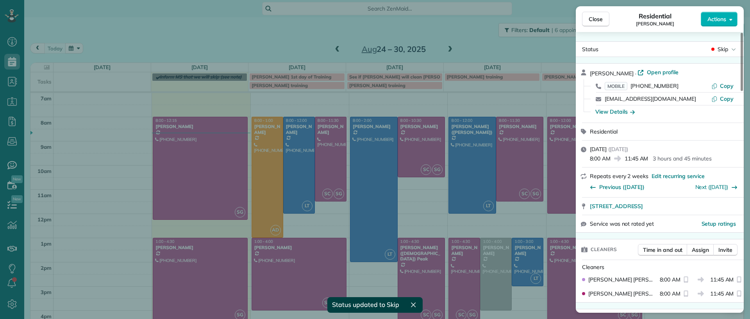
click at [107, 123] on div "Close Residential Jill McCormack Actions Status Skip Jill McCormack · Open prof…" at bounding box center [375, 159] width 750 height 319
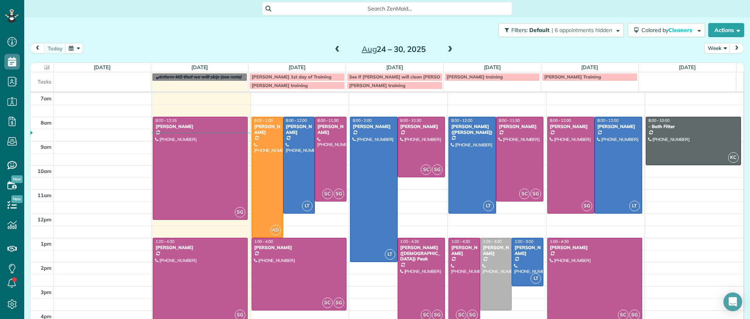
click at [196, 272] on div at bounding box center [200, 280] width 94 height 84
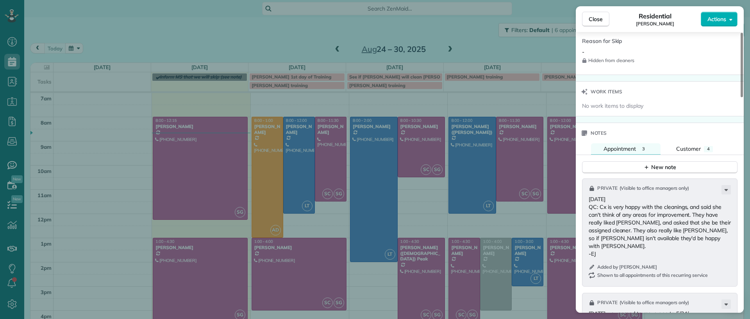
scroll to position [618, 0]
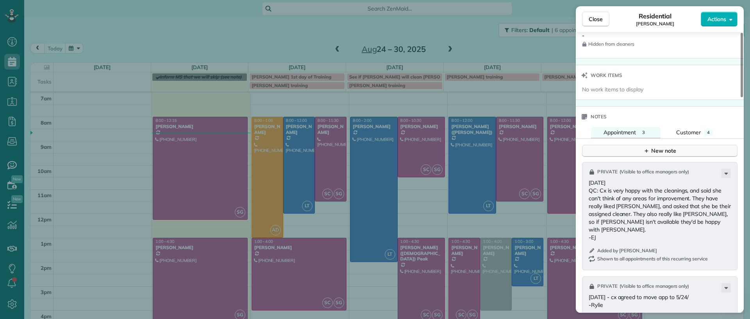
click at [655, 155] on div "New note" at bounding box center [660, 151] width 33 height 8
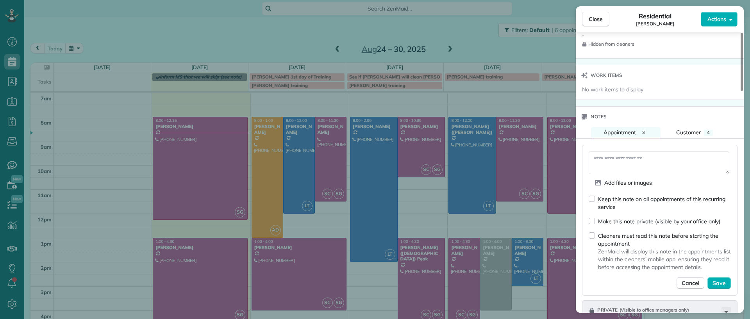
click at [585, 222] on div "Add files or images Keep this note on all appointments of this recurring servic…" at bounding box center [660, 220] width 156 height 151
click at [610, 158] on textarea at bounding box center [659, 163] width 141 height 23
type textarea "*"
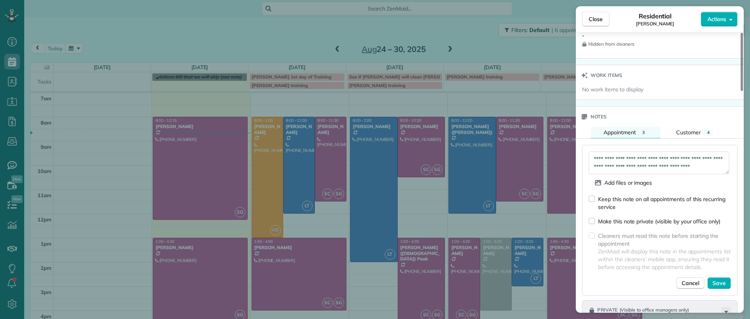
scroll to position [5, 0]
type textarea "**********"
click at [721, 280] on span "Save" at bounding box center [719, 283] width 13 height 8
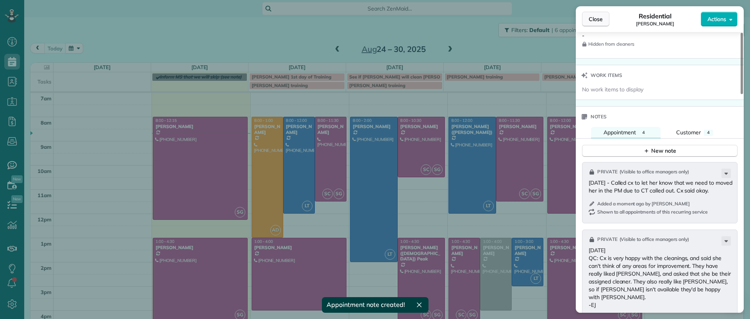
click at [595, 22] on span "Close" at bounding box center [596, 19] width 14 height 8
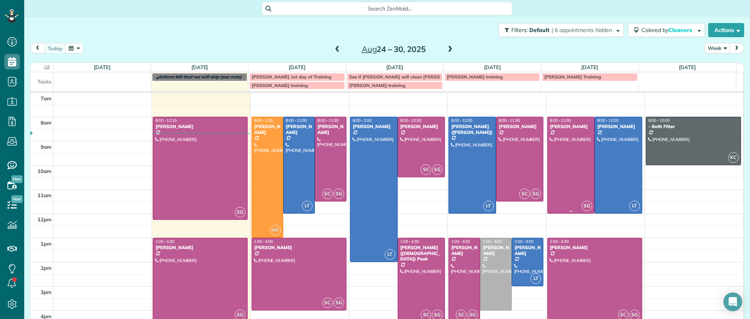
click at [565, 142] on div at bounding box center [571, 165] width 47 height 96
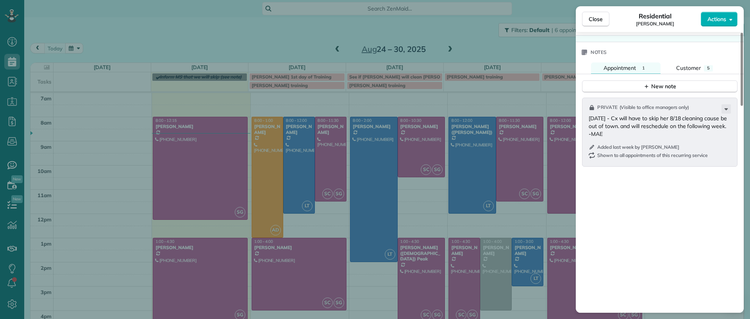
scroll to position [686, 0]
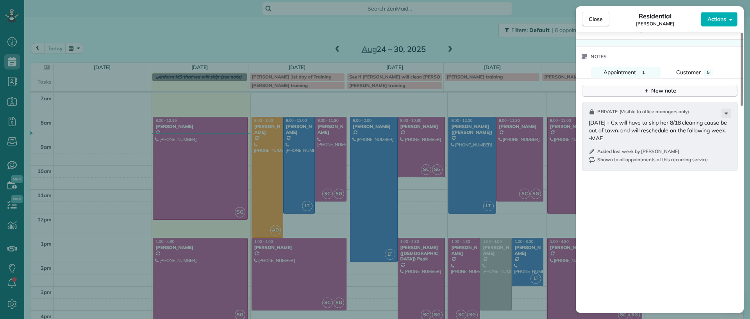
click at [648, 88] on button "New note" at bounding box center [660, 91] width 156 height 12
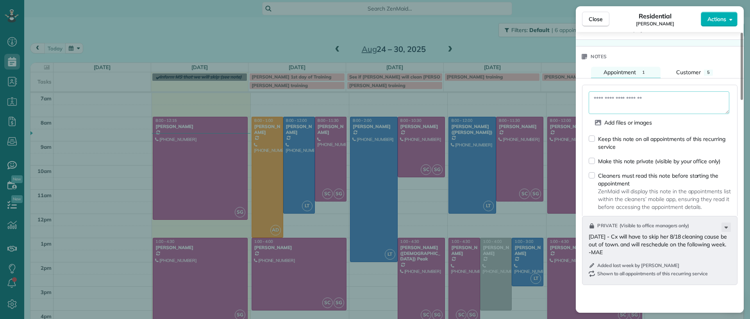
click at [648, 91] on textarea at bounding box center [659, 102] width 141 height 23
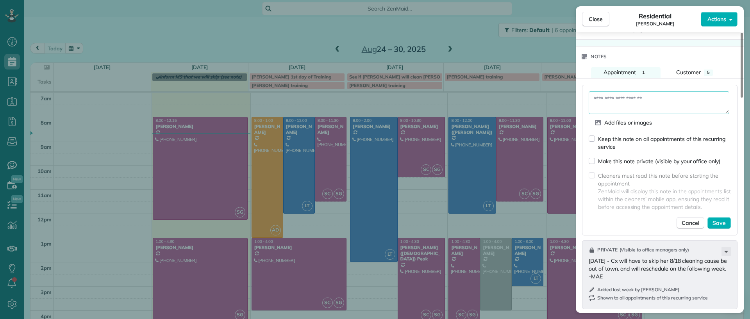
click at [629, 98] on textarea at bounding box center [659, 102] width 141 height 23
type textarea "**********"
click at [721, 219] on span "Save" at bounding box center [719, 223] width 13 height 8
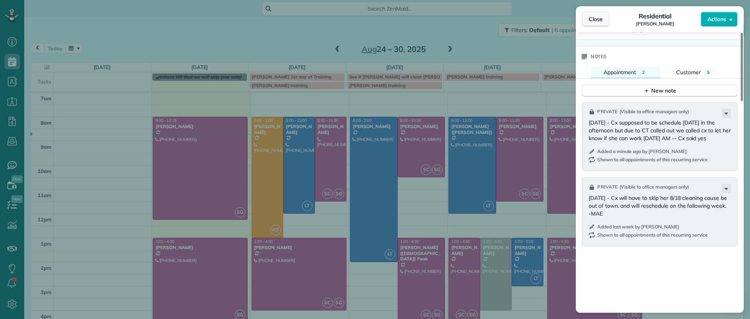
click at [596, 15] on span "Close" at bounding box center [596, 19] width 14 height 8
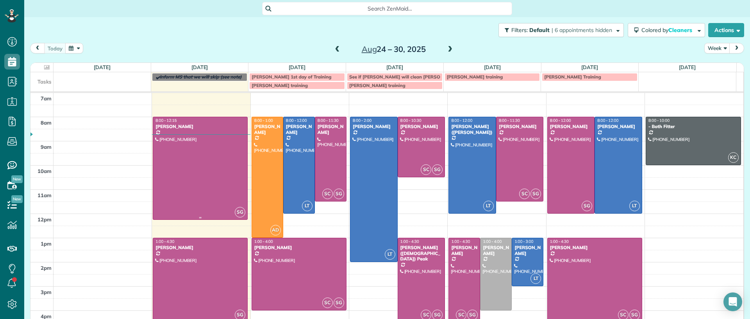
click at [199, 188] on div at bounding box center [200, 168] width 94 height 102
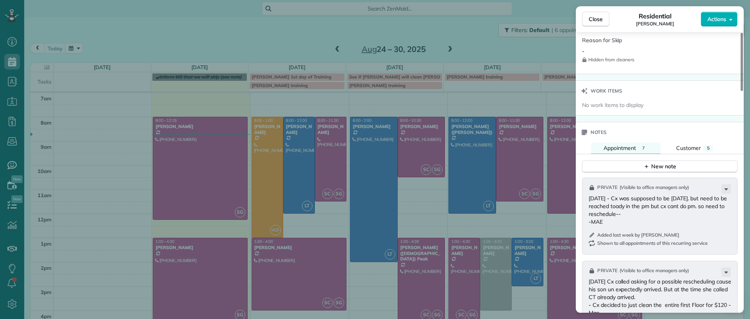
scroll to position [488, 0]
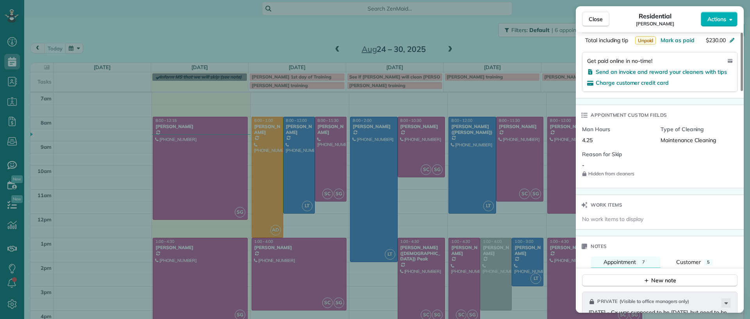
drag, startPoint x: 614, startPoint y: 84, endPoint x: 665, endPoint y: 149, distance: 82.5
click at [665, 149] on div "Status Active Lauren Sides · Open profile MOBILE (804) 687-0108 Copy laurenhsid…" at bounding box center [660, 220] width 168 height 1334
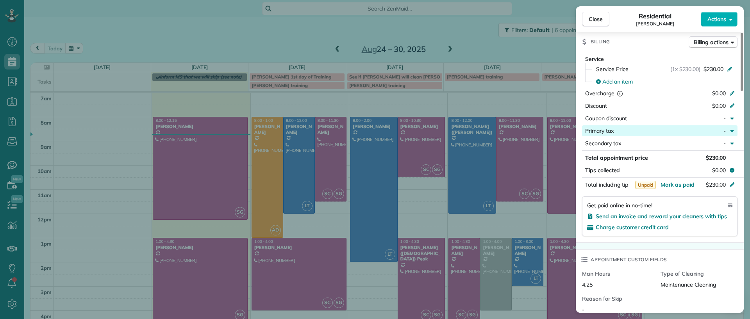
scroll to position [342, 0]
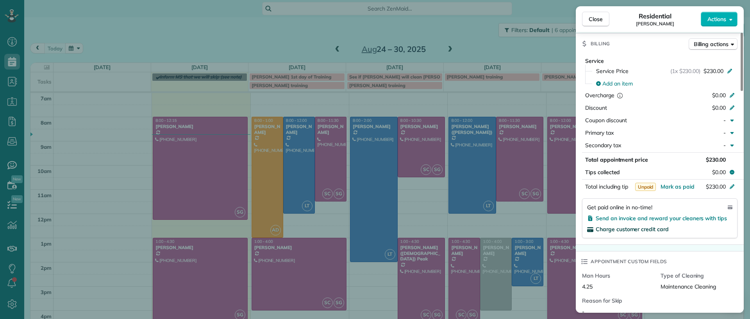
click at [610, 228] on span "Charge customer credit card" at bounding box center [632, 229] width 73 height 7
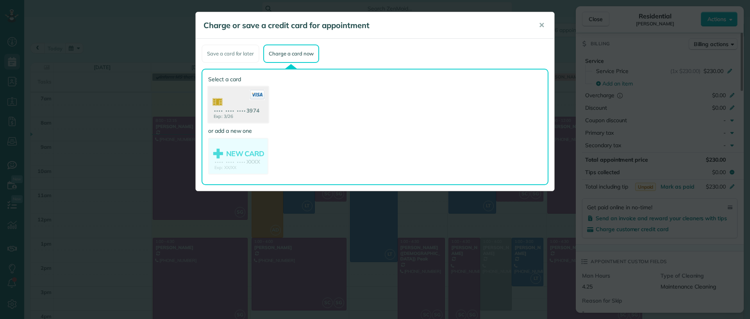
click at [248, 105] on use at bounding box center [238, 106] width 60 height 38
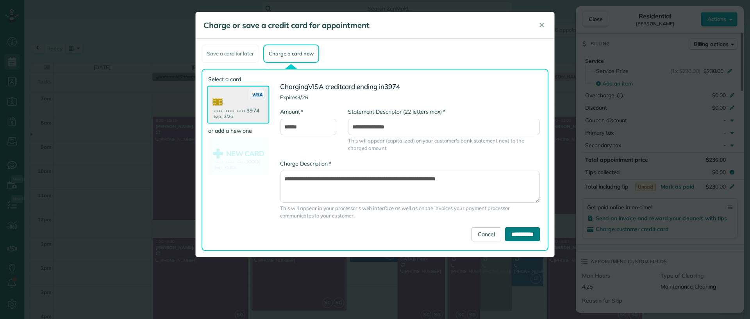
click at [522, 234] on input "**********" at bounding box center [522, 234] width 35 height 14
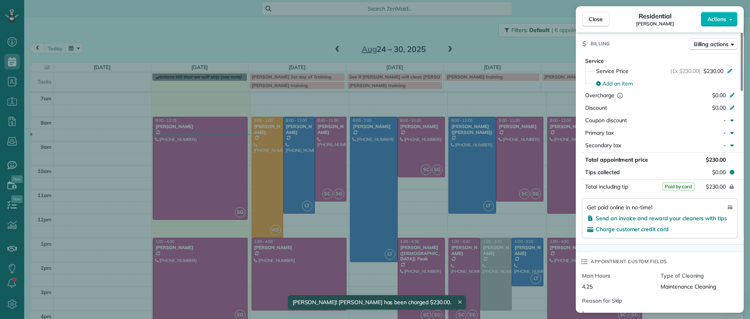
click at [110, 111] on div "Close Residential Lauren Sides Actions Status Active Lauren Sides · Open profil…" at bounding box center [375, 159] width 750 height 319
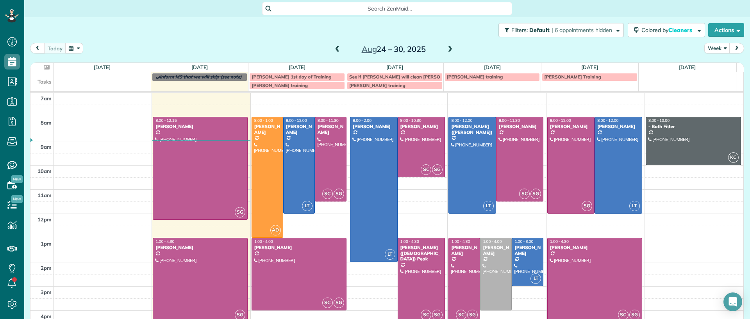
click at [449, 50] on span at bounding box center [450, 49] width 9 height 7
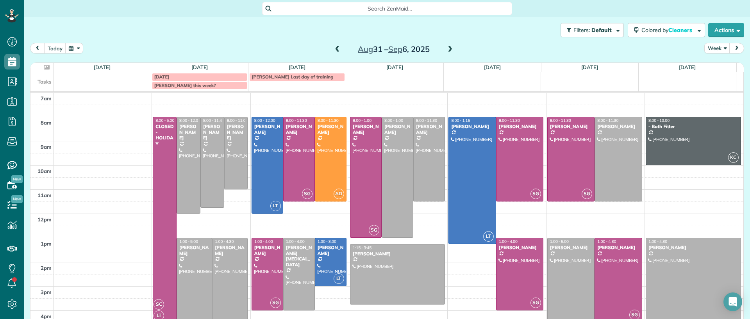
click at [331, 47] on div "Aug 31 – Sep 6, 2025" at bounding box center [393, 49] width 125 height 13
click at [333, 48] on span at bounding box center [337, 49] width 9 height 7
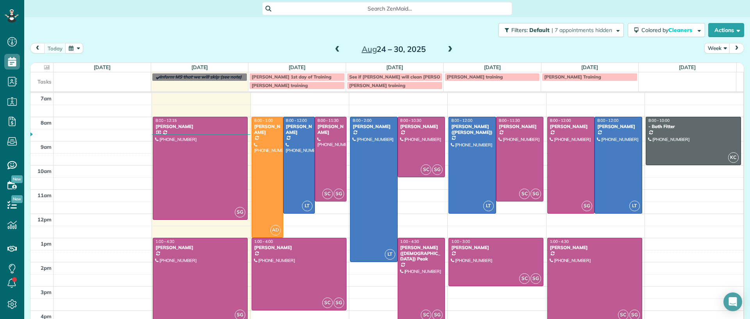
click at [446, 49] on span at bounding box center [450, 49] width 9 height 7
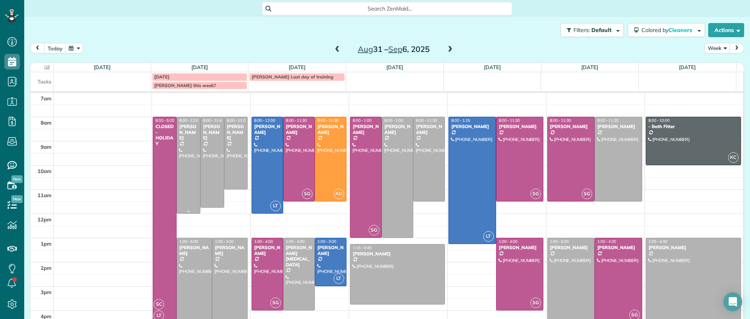
click at [184, 147] on div at bounding box center [188, 165] width 23 height 96
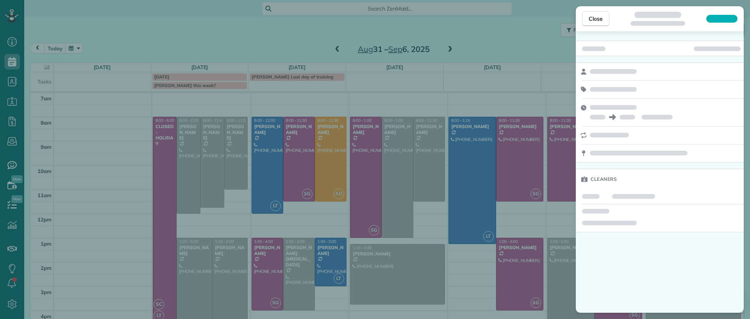
click at [293, 42] on div "Close Cleaners" at bounding box center [375, 159] width 750 height 319
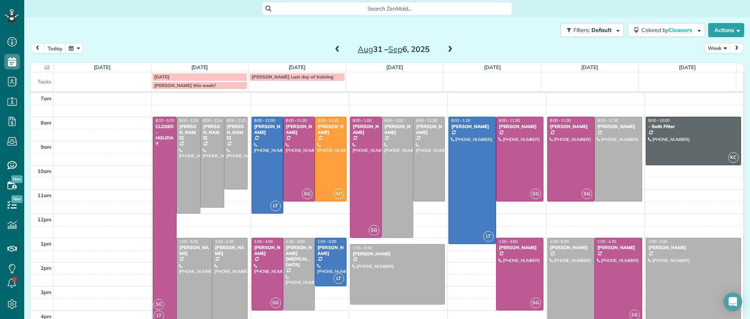
click at [333, 50] on span at bounding box center [337, 49] width 9 height 7
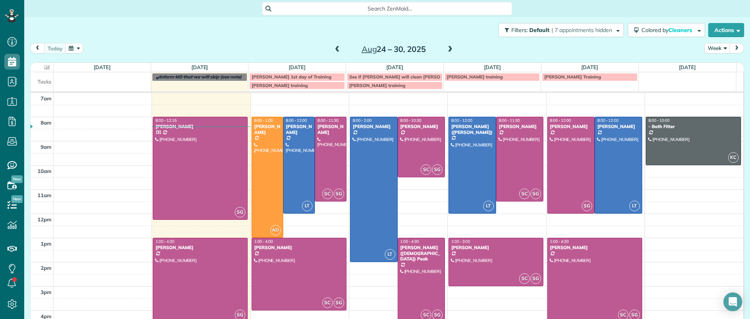
click at [447, 48] on span at bounding box center [450, 49] width 9 height 7
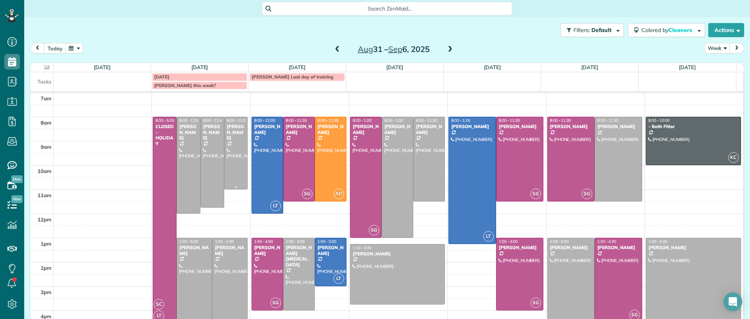
click at [234, 178] on div at bounding box center [236, 153] width 23 height 72
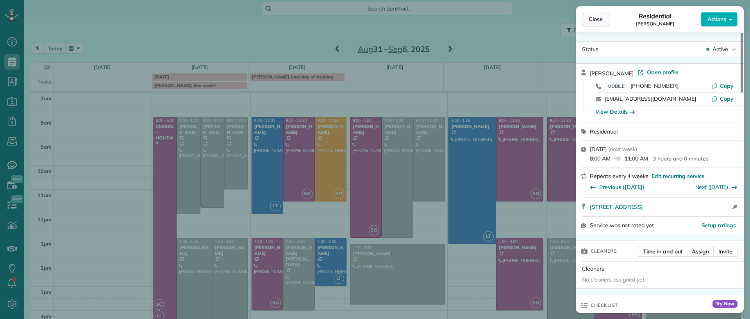
click at [602, 15] on span "Close" at bounding box center [596, 19] width 14 height 8
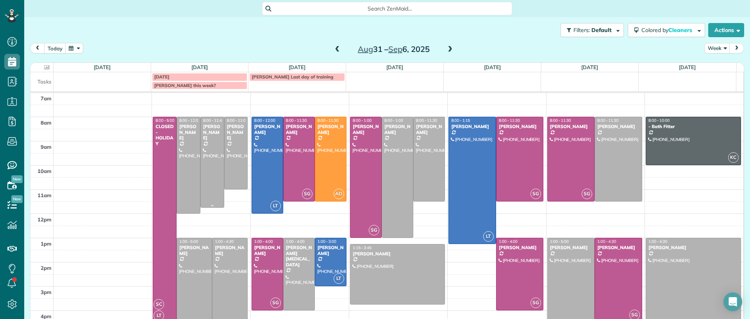
click at [208, 156] on div at bounding box center [212, 162] width 23 height 90
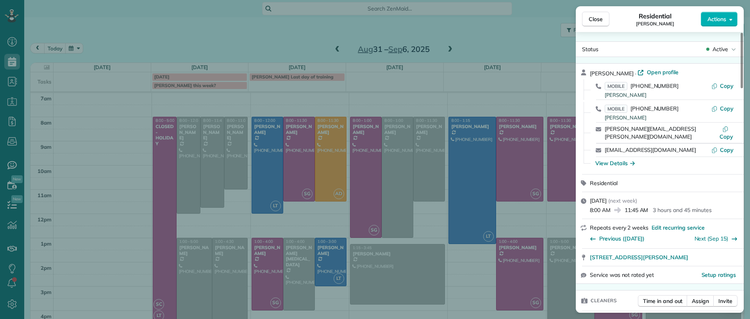
click at [186, 191] on div "Close Residential Chris Seamon Actions Status Active Chris Seamon · Open profil…" at bounding box center [375, 159] width 750 height 319
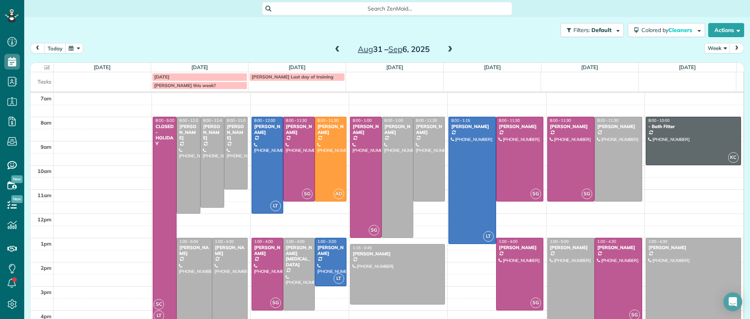
click at [446, 50] on span at bounding box center [450, 49] width 9 height 7
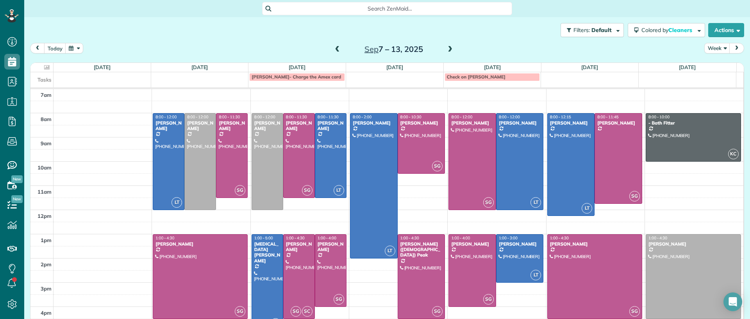
click at [335, 50] on span at bounding box center [337, 49] width 9 height 7
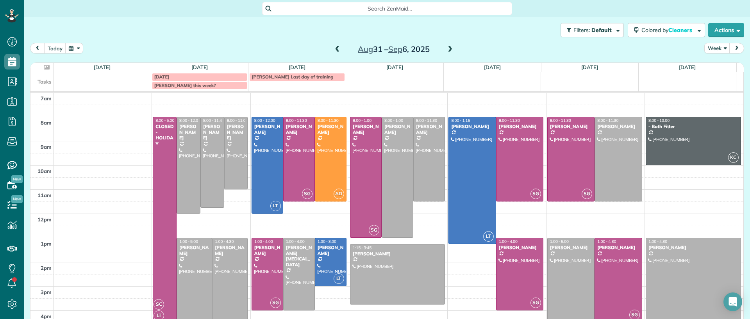
click at [333, 52] on span at bounding box center [337, 49] width 9 height 7
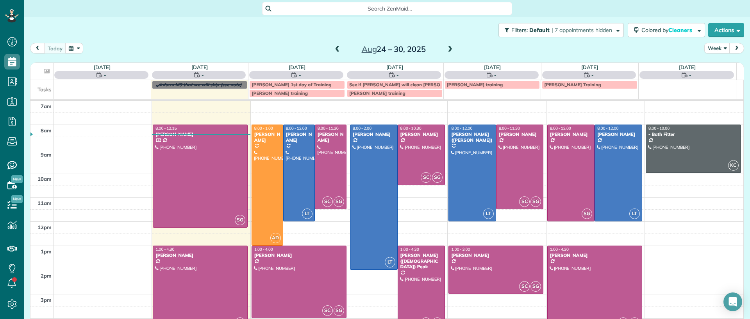
click at [446, 46] on span at bounding box center [450, 49] width 9 height 7
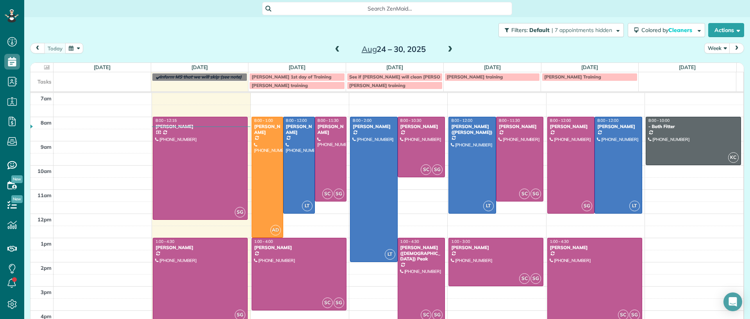
click at [590, 275] on div at bounding box center [595, 280] width 94 height 84
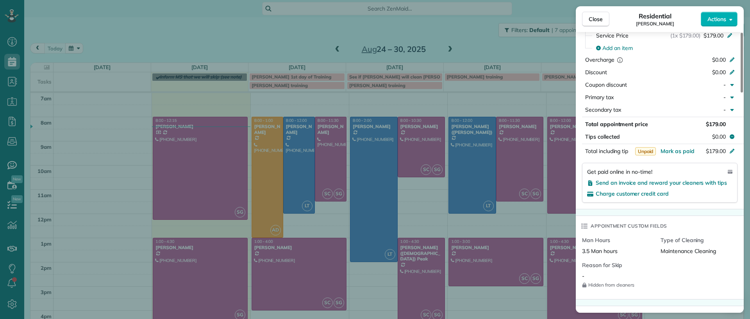
scroll to position [592, 0]
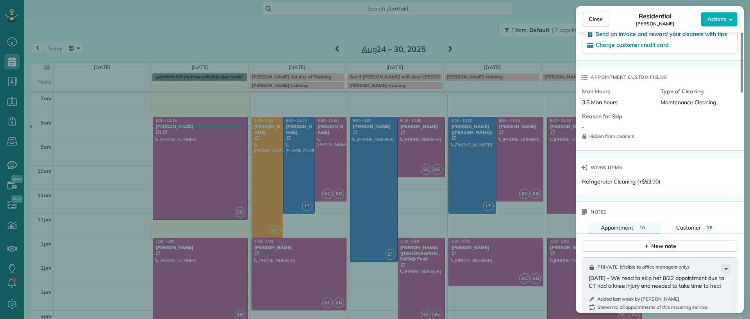
click at [550, 54] on div "Close Residential Brandon Fox Actions Status Active Brandon Fox · Open profile …" at bounding box center [375, 159] width 750 height 319
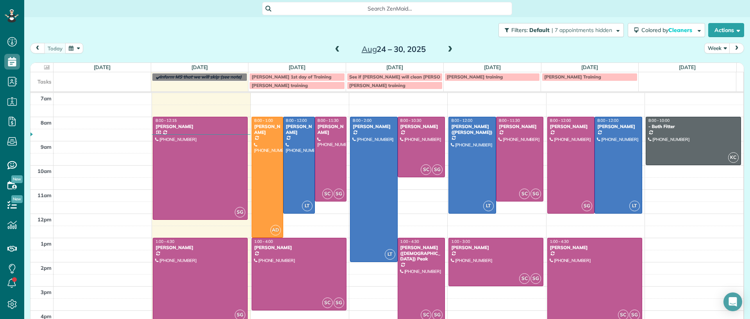
click at [447, 47] on span at bounding box center [450, 49] width 9 height 7
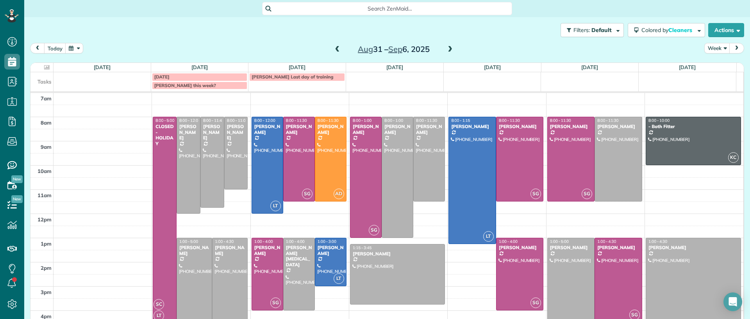
click at [333, 47] on span at bounding box center [337, 49] width 9 height 7
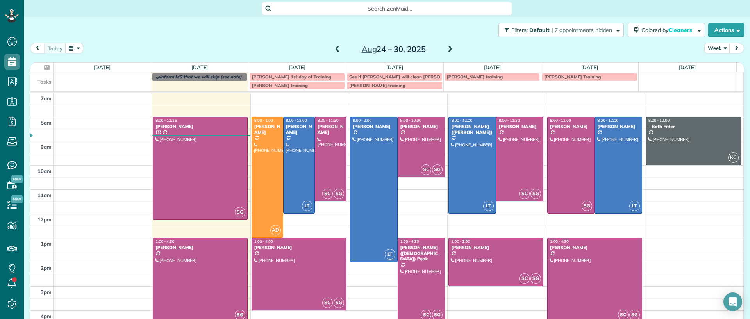
click at [450, 49] on span at bounding box center [450, 49] width 9 height 7
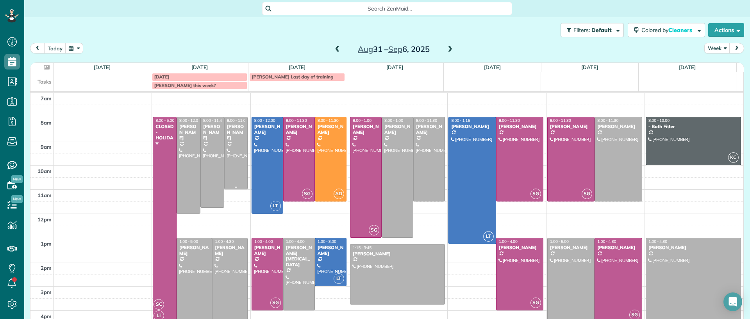
click at [227, 144] on div at bounding box center [236, 153] width 23 height 72
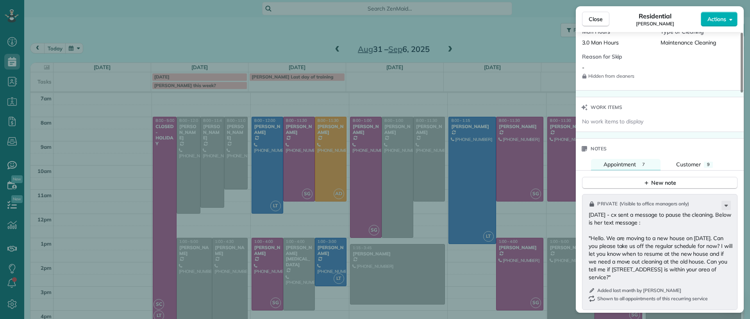
scroll to position [488, 0]
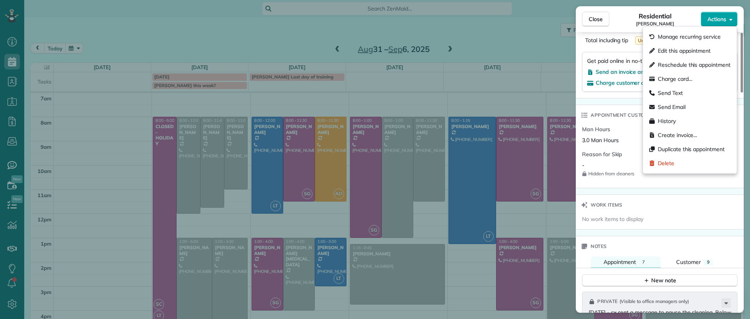
click at [727, 21] on button "Actions" at bounding box center [719, 19] width 37 height 15
click at [707, 50] on span "Edit this appointment" at bounding box center [684, 51] width 53 height 8
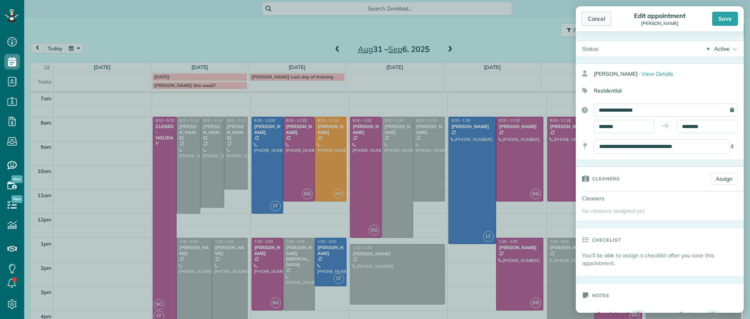
click at [592, 21] on div "Cancel" at bounding box center [597, 19] width 30 height 14
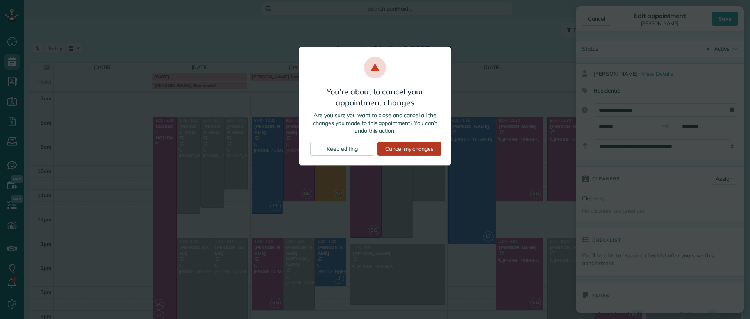
click at [394, 150] on div "Cancel my changes" at bounding box center [409, 149] width 64 height 14
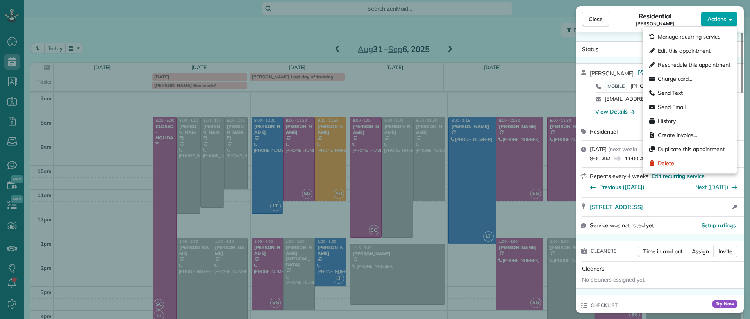
click at [713, 25] on button "Actions" at bounding box center [719, 19] width 37 height 15
click at [692, 38] on span "Manage recurring service" at bounding box center [689, 37] width 63 height 8
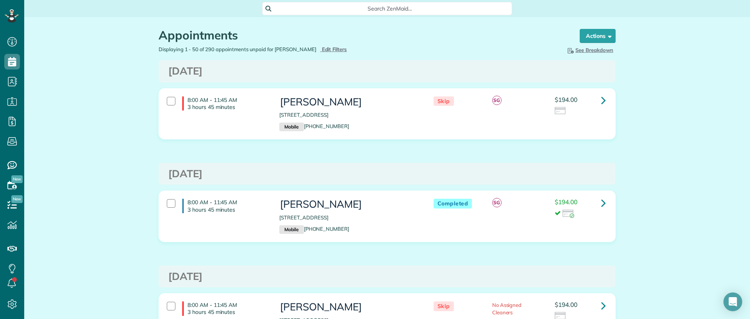
scroll to position [4, 4]
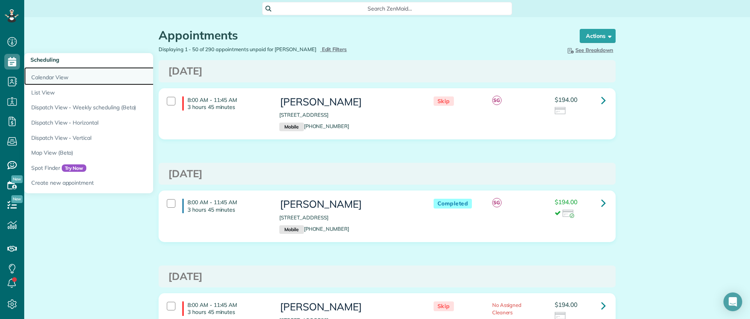
click at [53, 80] on link "Calendar View" at bounding box center [121, 76] width 195 height 18
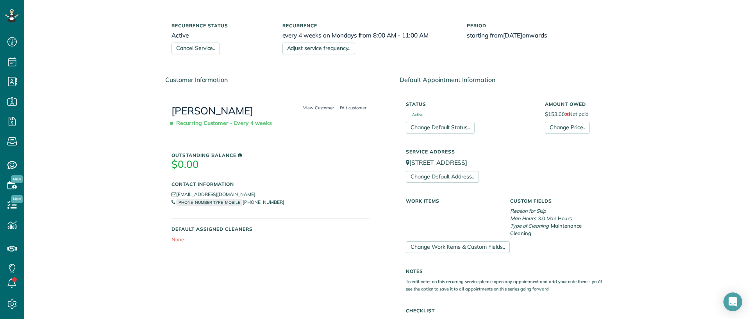
scroll to position [98, 0]
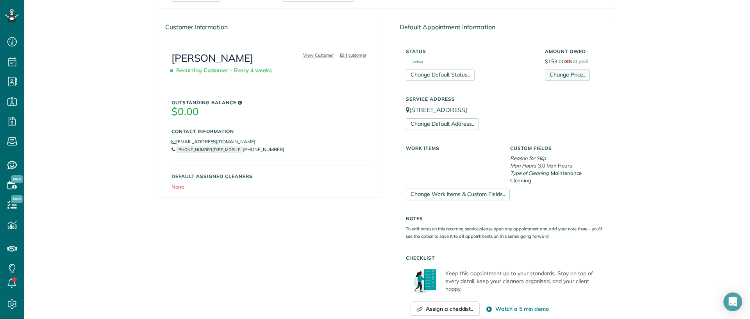
click at [569, 75] on link "Change Price.." at bounding box center [567, 75] width 45 height 12
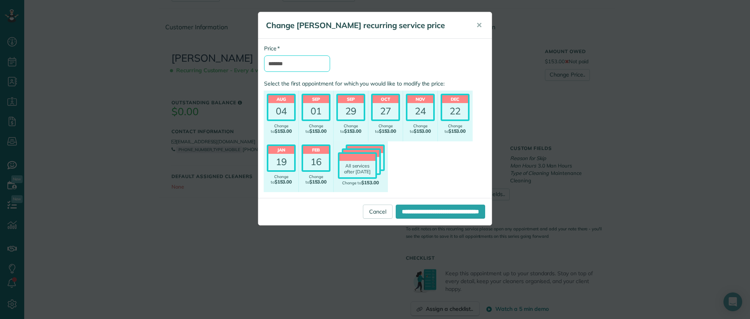
click at [281, 61] on input "*******" at bounding box center [297, 63] width 66 height 16
type input "*******"
click at [432, 211] on input "**********" at bounding box center [440, 212] width 89 height 14
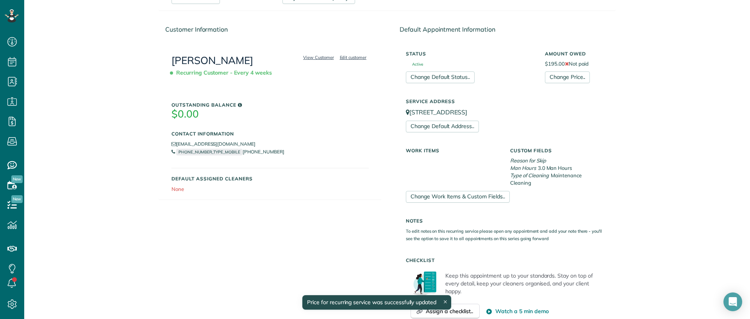
scroll to position [98, 0]
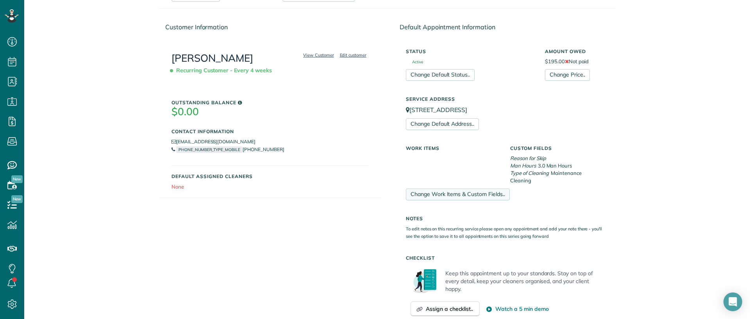
click at [463, 198] on link "Change Work Items & Custom Fields.." at bounding box center [458, 195] width 104 height 12
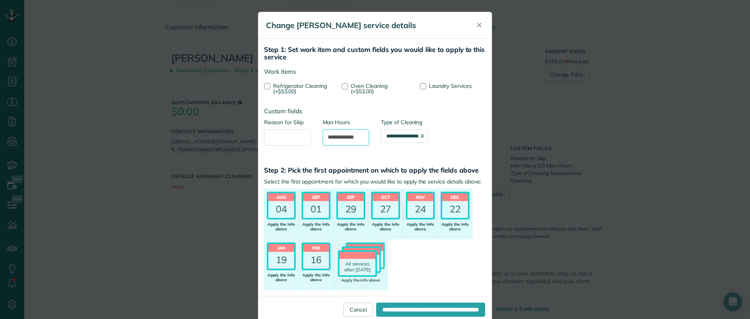
click at [330, 134] on input "**********" at bounding box center [346, 137] width 47 height 16
click at [332, 134] on input "**********" at bounding box center [346, 137] width 47 height 16
type input "**********"
click at [415, 309] on input "**********" at bounding box center [430, 310] width 109 height 14
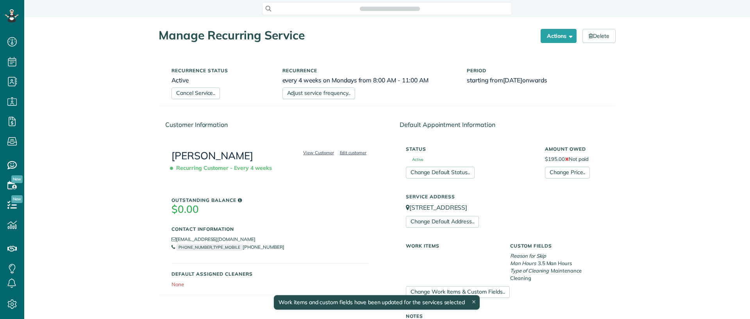
scroll to position [4, 4]
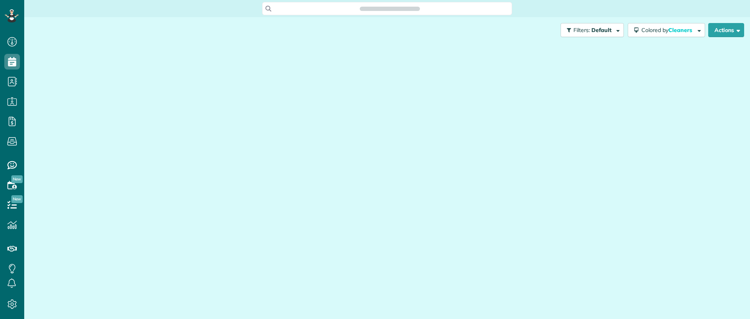
scroll to position [319, 24]
